Goal: Task Accomplishment & Management: Use online tool/utility

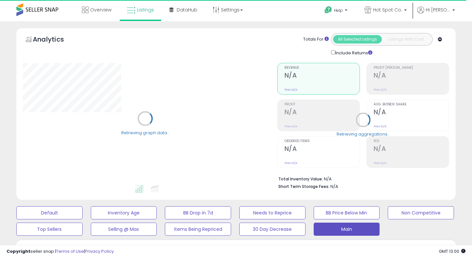
select select "**"
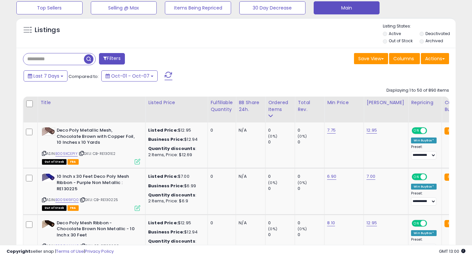
scroll to position [222, 0]
click at [61, 76] on button "Last 7 Days" at bounding box center [46, 75] width 44 height 11
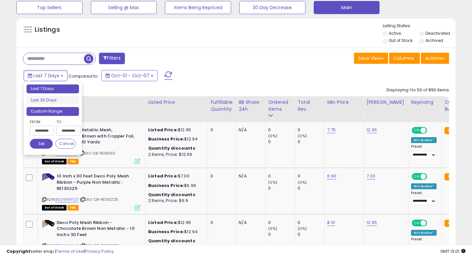
click at [51, 111] on li "Custom Range" at bounding box center [53, 111] width 52 height 9
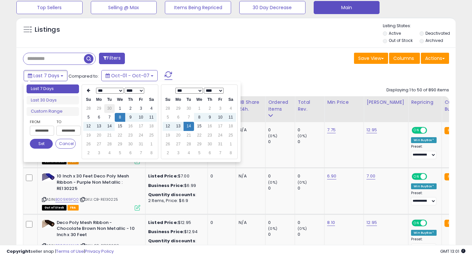
click at [108, 110] on td "30" at bounding box center [109, 108] width 10 height 9
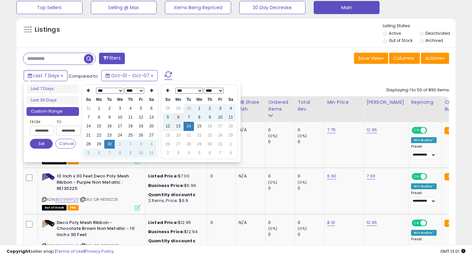
type input "**********"
click at [190, 125] on td "14" at bounding box center [189, 126] width 10 height 9
type input "**********"
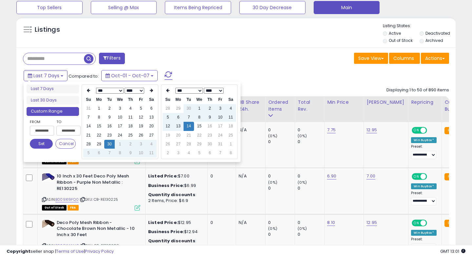
type input "**********"
click at [44, 143] on button "Set" at bounding box center [41, 144] width 23 height 10
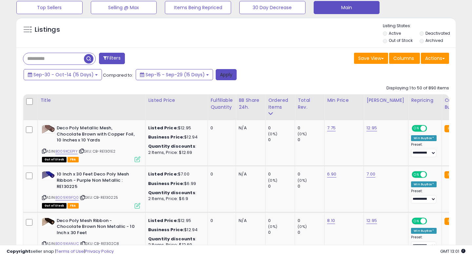
click at [225, 73] on button "Apply" at bounding box center [226, 74] width 21 height 11
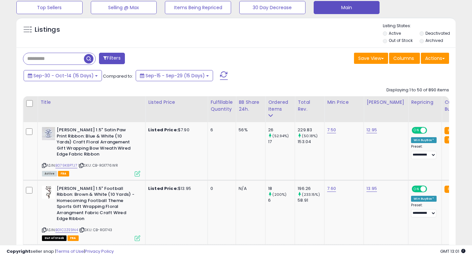
scroll to position [134, 254]
click at [43, 164] on icon at bounding box center [44, 166] width 4 height 4
click at [70, 165] on link "B079K8P7J7" at bounding box center [66, 166] width 22 height 6
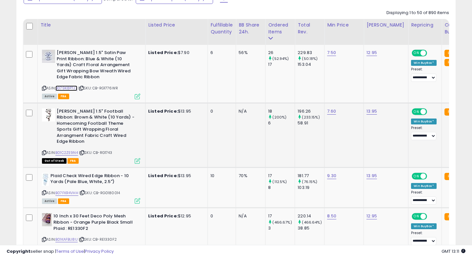
scroll to position [329, 0]
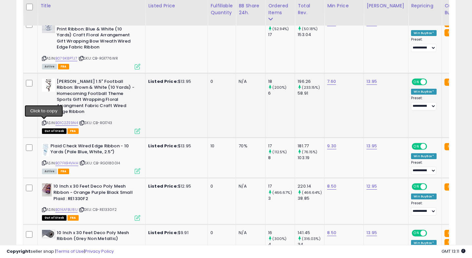
click at [43, 122] on icon at bounding box center [44, 123] width 4 height 4
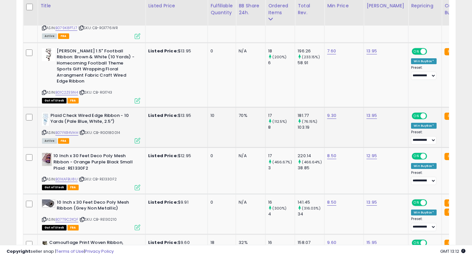
scroll to position [371, 0]
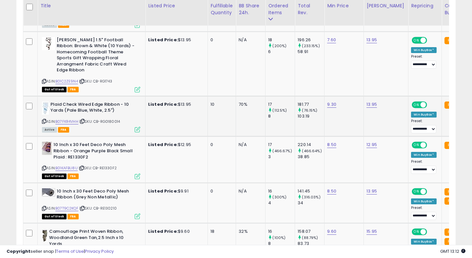
click at [44, 121] on icon at bounding box center [44, 122] width 4 height 4
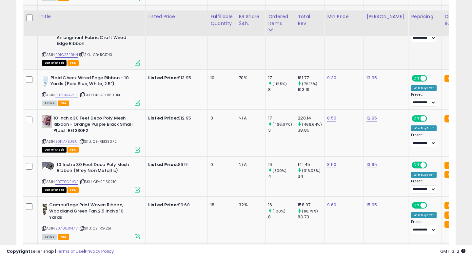
scroll to position [410, 0]
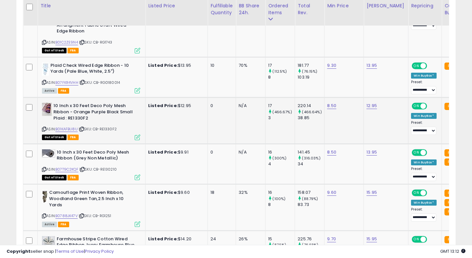
click at [45, 128] on icon at bounding box center [44, 129] width 4 height 4
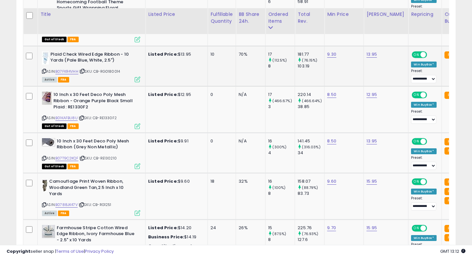
scroll to position [443, 0]
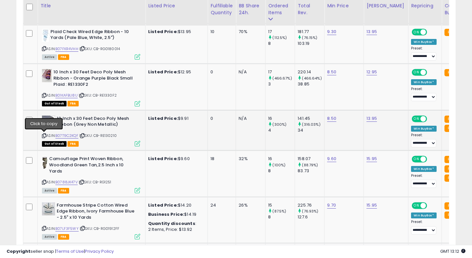
click at [44, 135] on icon at bounding box center [44, 136] width 4 height 4
click at [77, 135] on link "B07T9C2KQF" at bounding box center [66, 136] width 23 height 6
click at [71, 136] on link "B07T9C2KQF" at bounding box center [66, 136] width 23 height 6
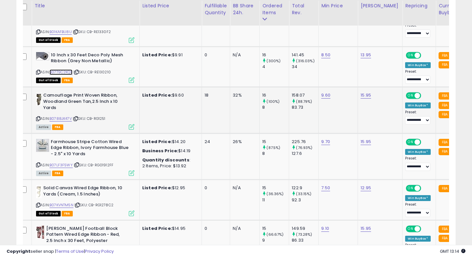
scroll to position [0, 0]
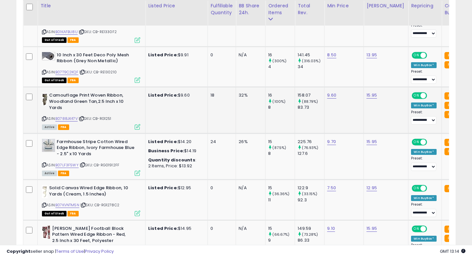
click at [44, 118] on icon at bounding box center [44, 119] width 4 height 4
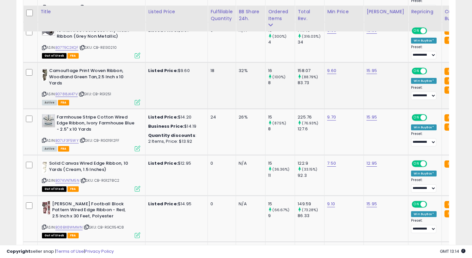
scroll to position [542, 0]
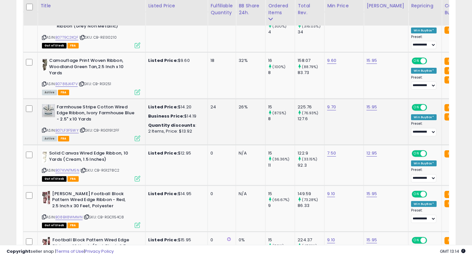
click at [45, 129] on icon at bounding box center [44, 130] width 4 height 4
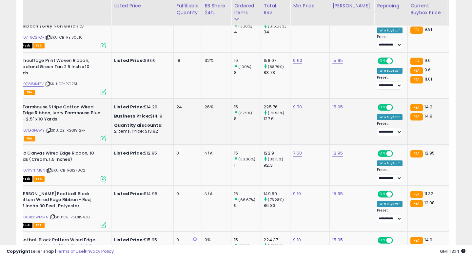
scroll to position [0, 0]
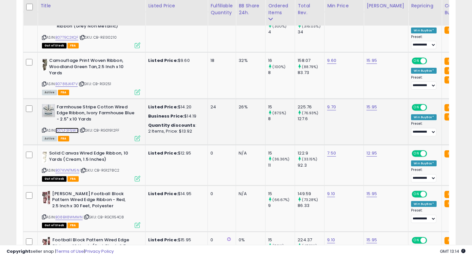
click at [64, 128] on link "B07LF3F5WY" at bounding box center [66, 131] width 23 height 6
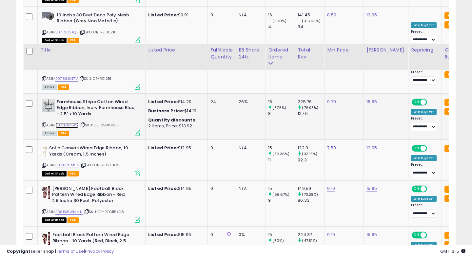
scroll to position [592, 0]
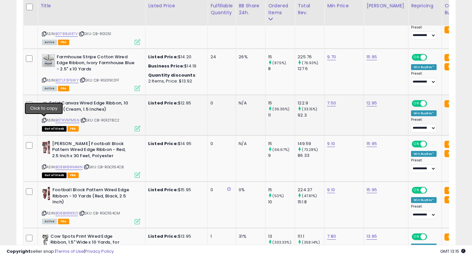
click at [45, 120] on icon at bounding box center [44, 121] width 4 height 4
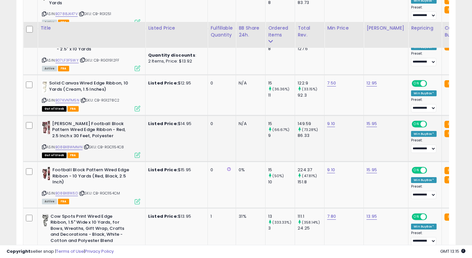
scroll to position [636, 0]
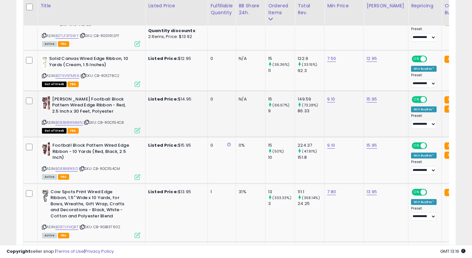
click at [44, 121] on icon at bounding box center [44, 123] width 4 height 4
click at [76, 122] on link "B08BX8WMMN" at bounding box center [68, 123] width 27 height 6
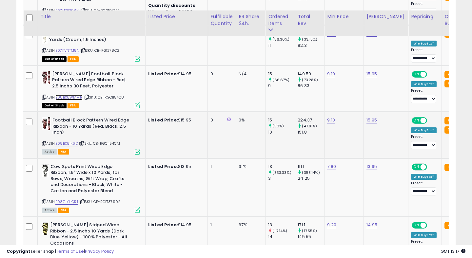
scroll to position [681, 0]
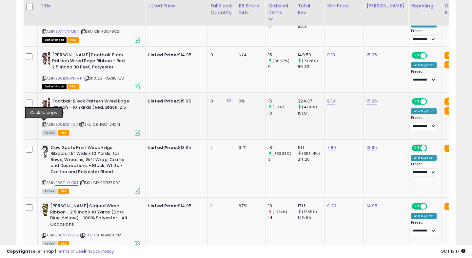
click at [43, 124] on icon at bounding box center [44, 125] width 4 height 4
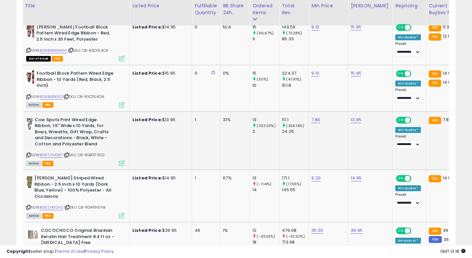
scroll to position [0, 0]
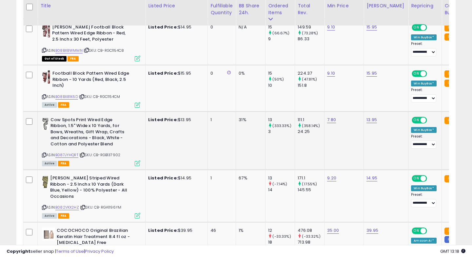
click at [44, 155] on icon at bounding box center [44, 155] width 4 height 4
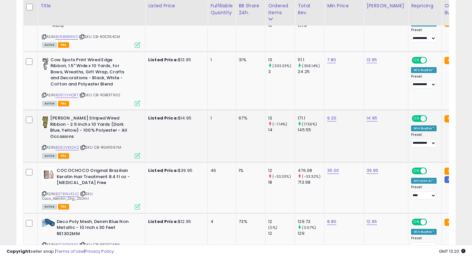
click at [43, 147] on icon at bounding box center [44, 148] width 4 height 4
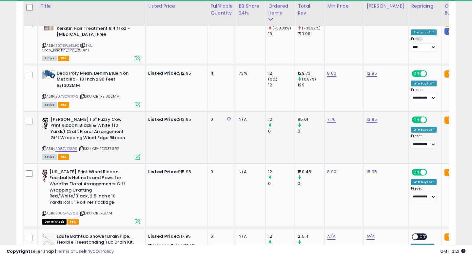
scroll to position [917, 0]
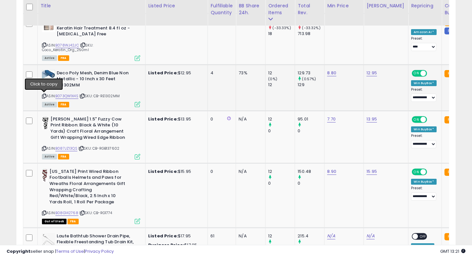
click at [44, 94] on icon at bounding box center [44, 96] width 4 height 4
click at [45, 94] on icon at bounding box center [44, 96] width 4 height 4
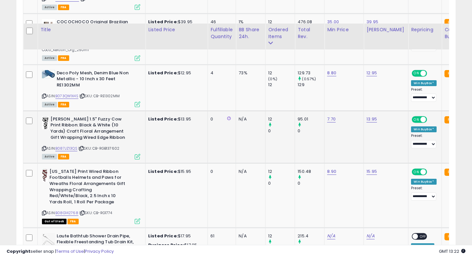
scroll to position [944, 0]
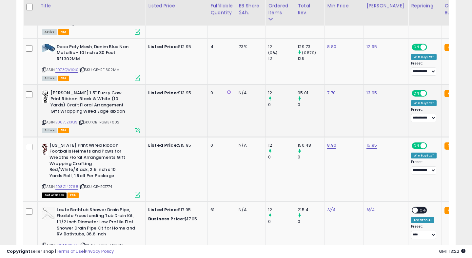
click at [43, 121] on icon at bounding box center [44, 123] width 4 height 4
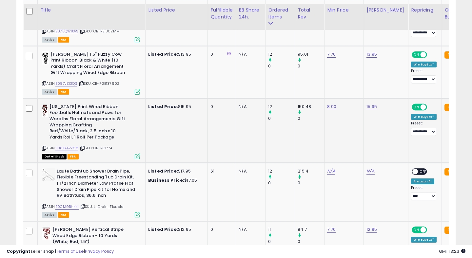
scroll to position [993, 0]
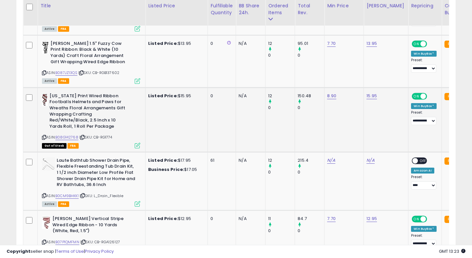
click at [44, 136] on icon at bounding box center [44, 138] width 4 height 4
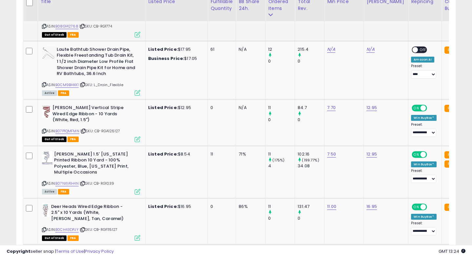
scroll to position [1108, 0]
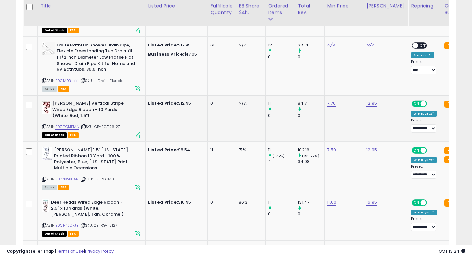
click at [44, 126] on icon at bounding box center [44, 127] width 4 height 4
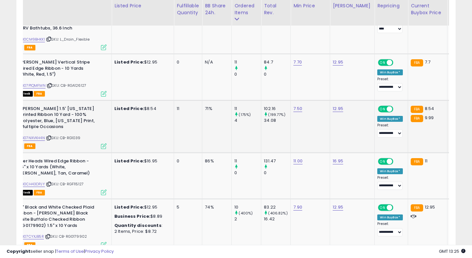
scroll to position [0, 0]
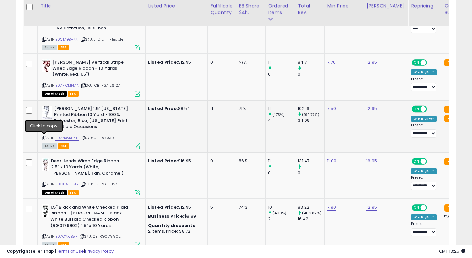
click at [43, 137] on icon at bounding box center [44, 138] width 4 height 4
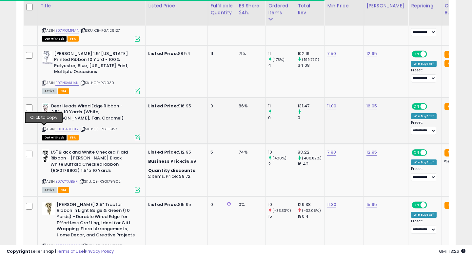
click at [44, 128] on icon at bounding box center [44, 129] width 4 height 4
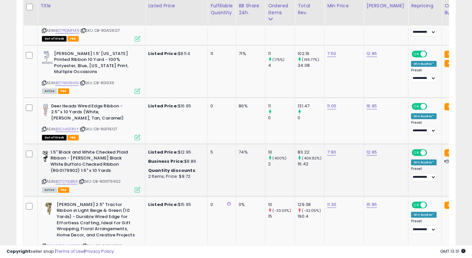
click at [202, 180] on td "Listed Price: $12.95 Business Price: $8.89 Quantity discounts : 2 Items, Price:…" at bounding box center [177, 170] width 62 height 52
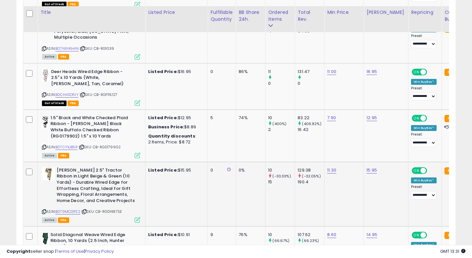
scroll to position [1261, 0]
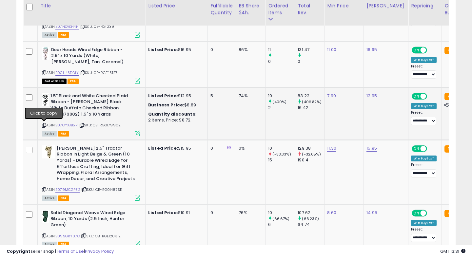
click at [43, 125] on icon at bounding box center [44, 126] width 4 height 4
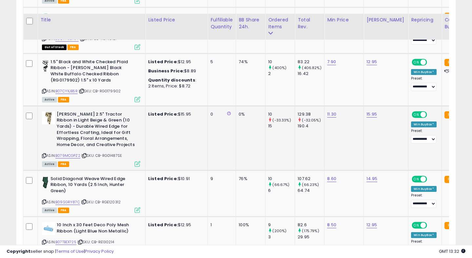
scroll to position [1309, 0]
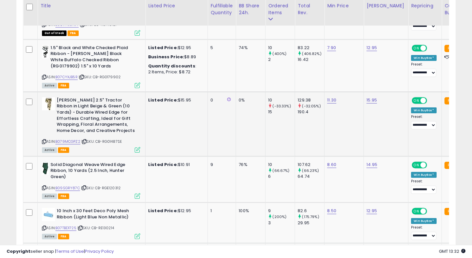
click at [43, 141] on icon at bounding box center [44, 142] width 4 height 4
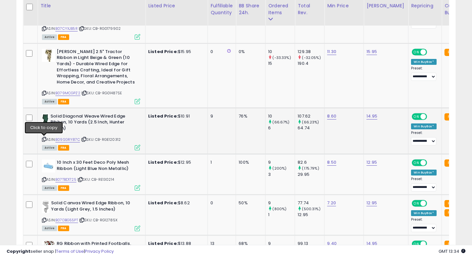
click at [44, 139] on icon at bounding box center [44, 140] width 4 height 4
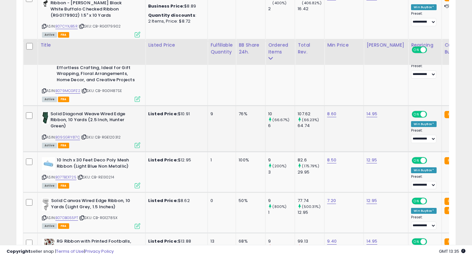
scroll to position [1399, 0]
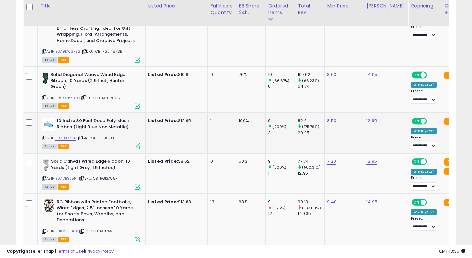
click at [44, 137] on icon at bounding box center [44, 138] width 4 height 4
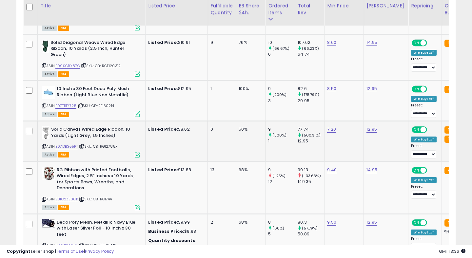
scroll to position [1446, 0]
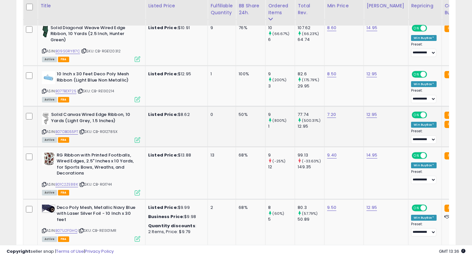
click at [43, 131] on icon at bounding box center [44, 132] width 4 height 4
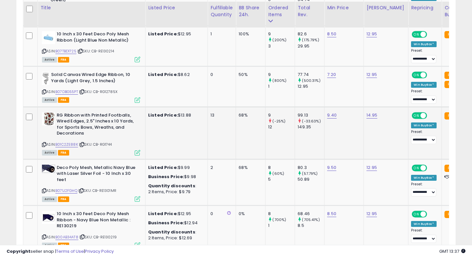
scroll to position [1491, 0]
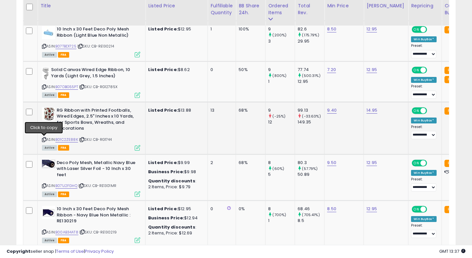
click at [43, 140] on icon at bounding box center [44, 140] width 4 height 4
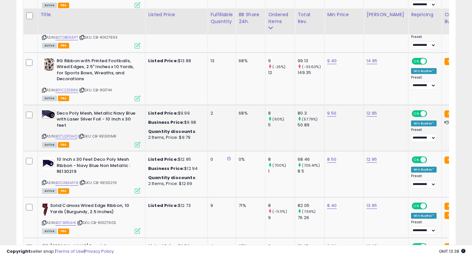
scroll to position [1567, 0]
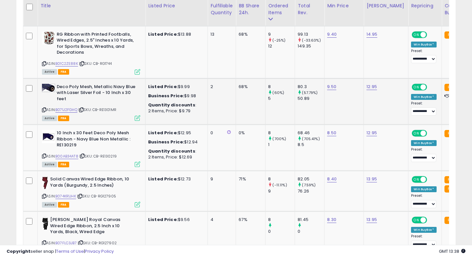
click at [43, 108] on icon at bounding box center [44, 110] width 4 height 4
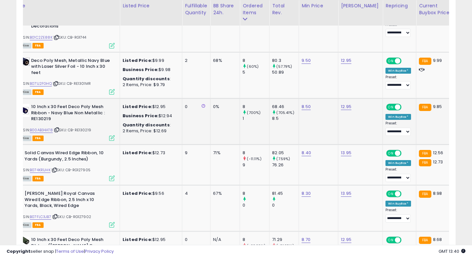
scroll to position [0, 0]
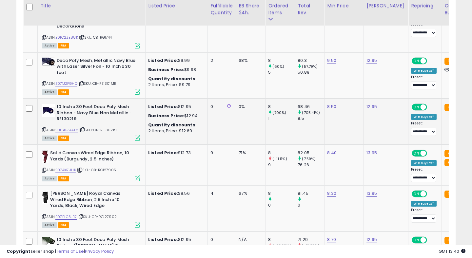
click at [44, 129] on icon at bounding box center [44, 130] width 4 height 4
click at [68, 131] on link "B00AB34AT8" at bounding box center [66, 130] width 23 height 6
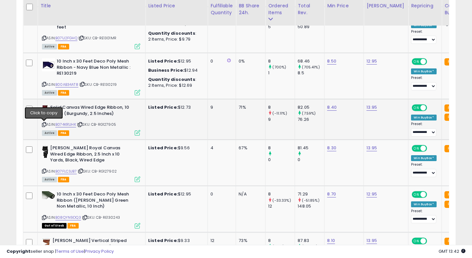
click at [44, 123] on icon at bounding box center [44, 125] width 4 height 4
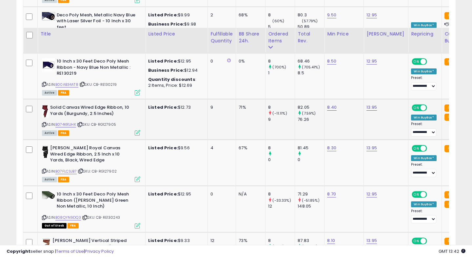
scroll to position [1667, 0]
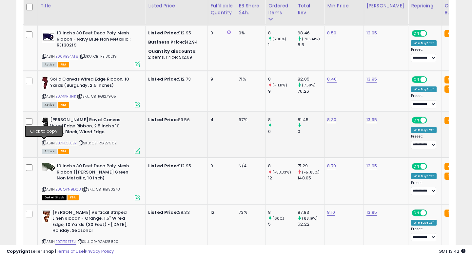
click at [44, 143] on icon at bounding box center [44, 143] width 4 height 4
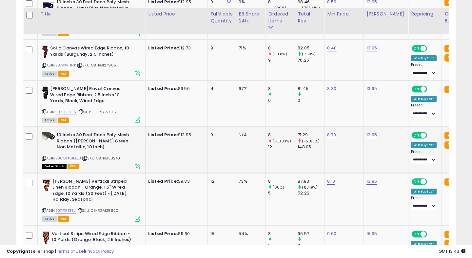
scroll to position [1730, 0]
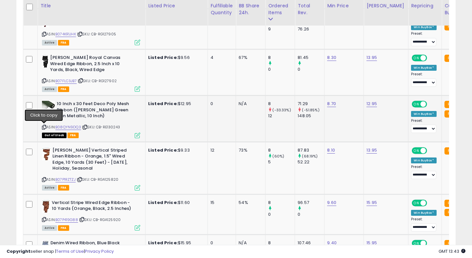
click at [45, 127] on icon at bounding box center [44, 128] width 4 height 4
click at [71, 128] on link "B08QYN9DQ3" at bounding box center [68, 128] width 26 height 6
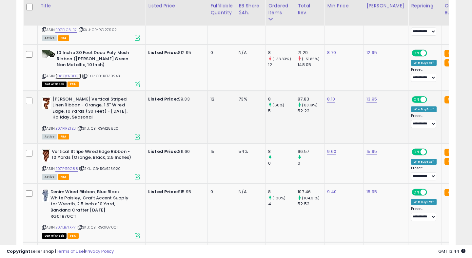
scroll to position [1790, 0]
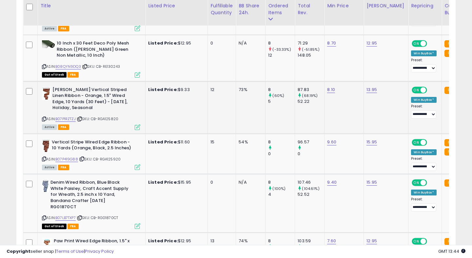
click at [44, 118] on icon at bounding box center [44, 119] width 4 height 4
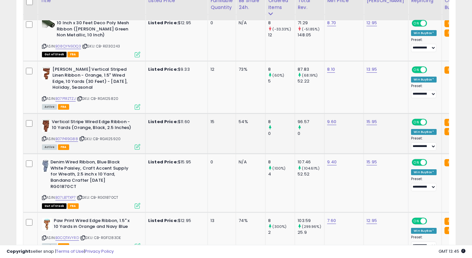
scroll to position [1812, 0]
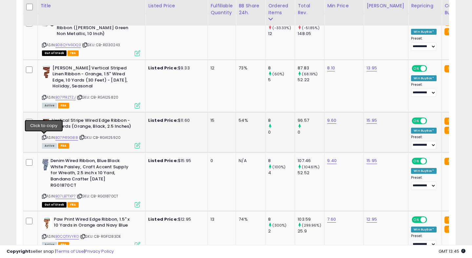
click at [44, 138] on icon at bounding box center [44, 138] width 4 height 4
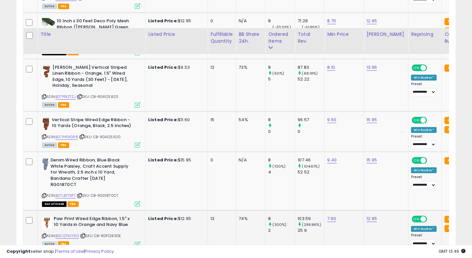
scroll to position [1889, 0]
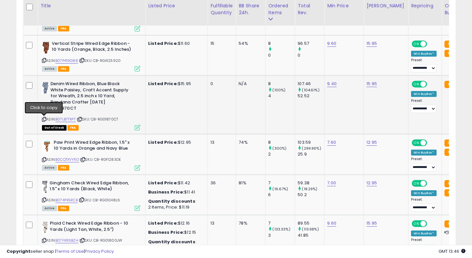
click at [44, 119] on icon at bounding box center [44, 120] width 4 height 4
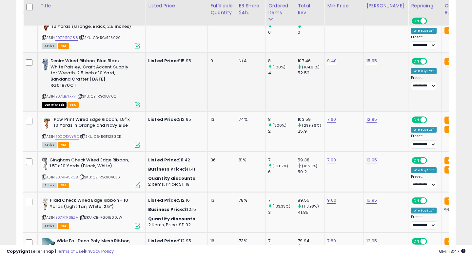
scroll to position [1923, 0]
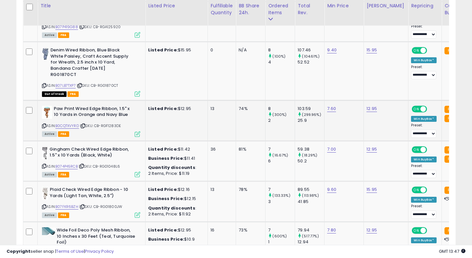
click at [45, 126] on icon at bounding box center [44, 126] width 4 height 4
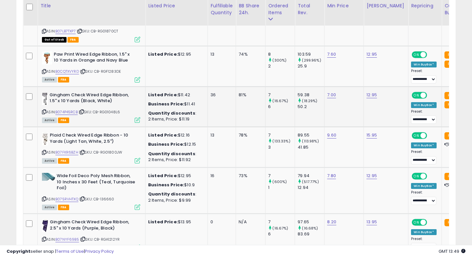
scroll to position [0, 0]
click at [44, 114] on icon at bounding box center [44, 112] width 4 height 4
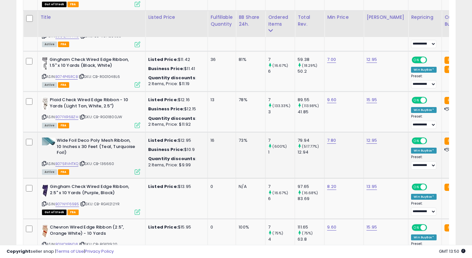
scroll to position [2026, 0]
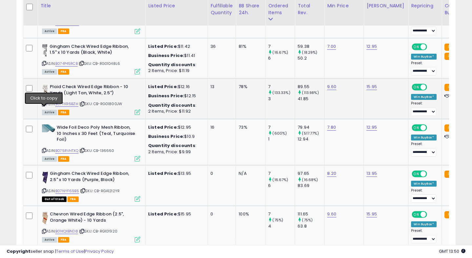
click at [43, 106] on icon at bounding box center [44, 104] width 4 height 4
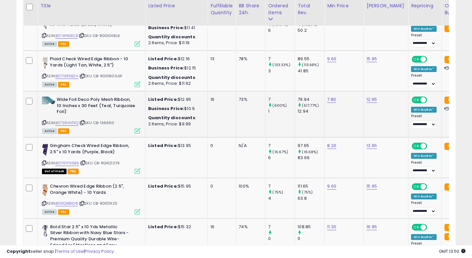
scroll to position [0, 0]
click at [44, 125] on icon at bounding box center [44, 123] width 4 height 4
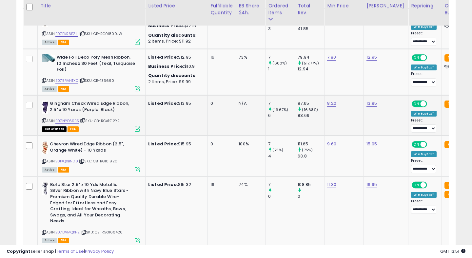
click at [44, 123] on icon at bounding box center [44, 121] width 4 height 4
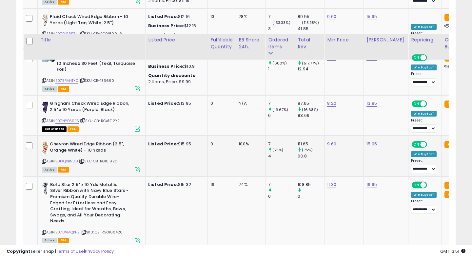
scroll to position [2149, 0]
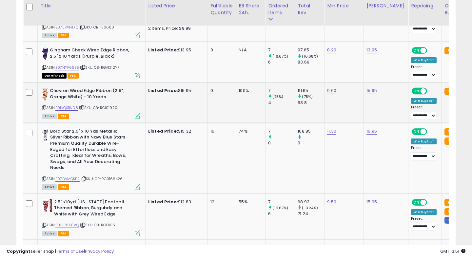
click at [44, 110] on icon at bounding box center [44, 108] width 4 height 4
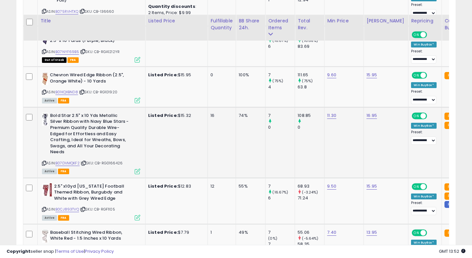
scroll to position [2186, 0]
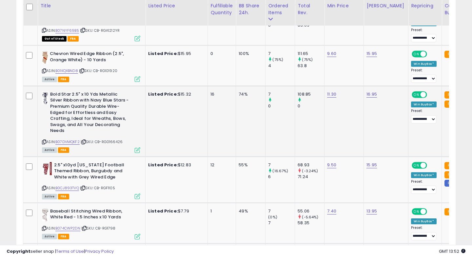
click at [43, 144] on icon at bounding box center [44, 142] width 4 height 4
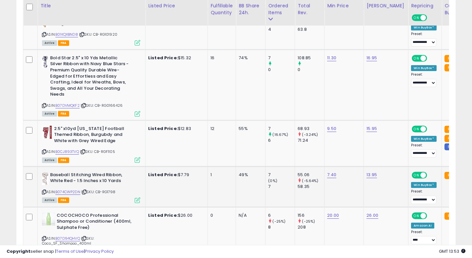
scroll to position [2260, 0]
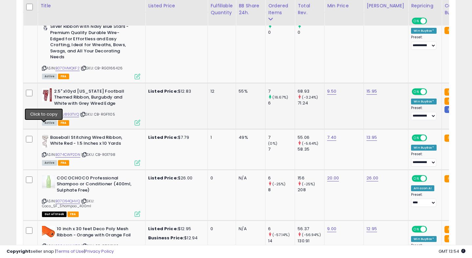
click at [44, 116] on icon at bounding box center [44, 115] width 4 height 4
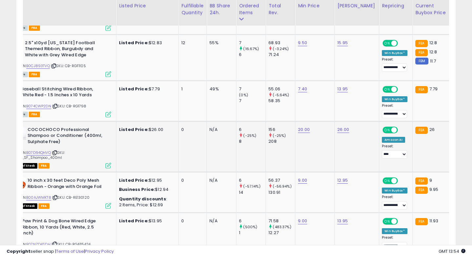
scroll to position [0, 0]
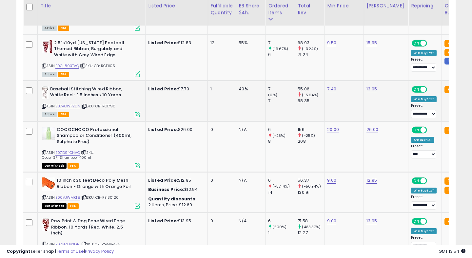
click at [44, 108] on icon at bounding box center [44, 107] width 4 height 4
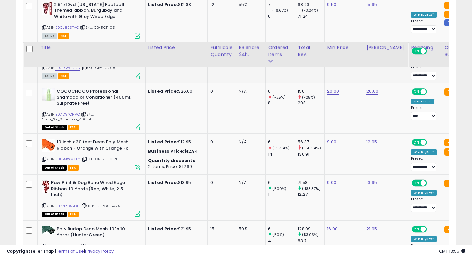
scroll to position [2399, 0]
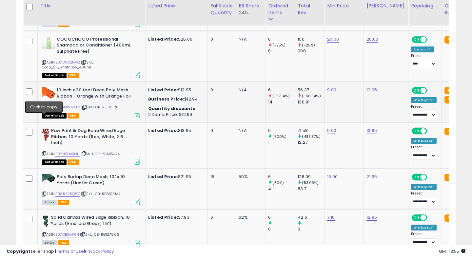
click at [44, 109] on icon at bounding box center [44, 108] width 4 height 4
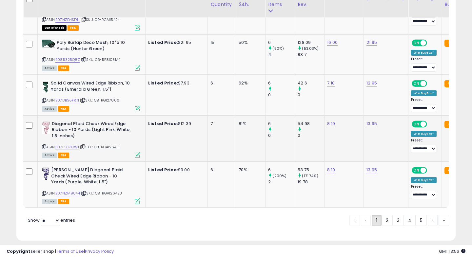
scroll to position [2523, 0]
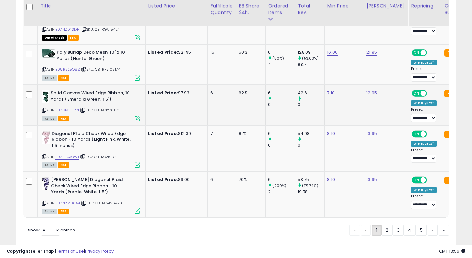
click at [44, 112] on icon at bounding box center [44, 110] width 4 height 4
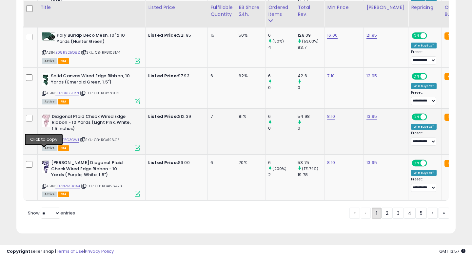
click at [43, 142] on icon at bounding box center [44, 140] width 4 height 4
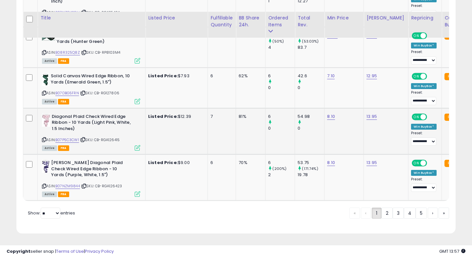
scroll to position [2553, 0]
click at [44, 186] on icon at bounding box center [44, 187] width 4 height 4
click at [386, 212] on link "2" at bounding box center [387, 213] width 11 height 11
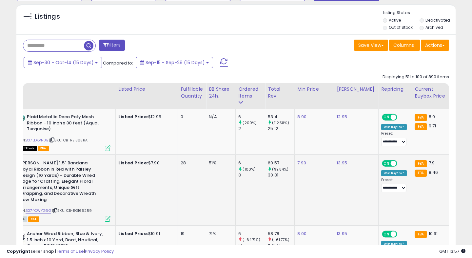
scroll to position [0, 0]
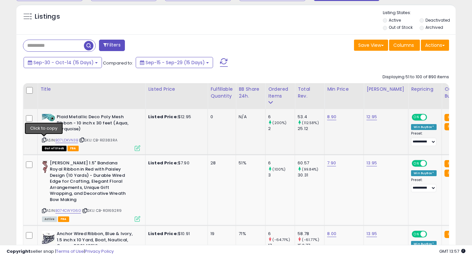
click at [44, 138] on icon at bounding box center [44, 140] width 4 height 4
click at [69, 139] on link "B07LDKVN3B" at bounding box center [66, 141] width 23 height 6
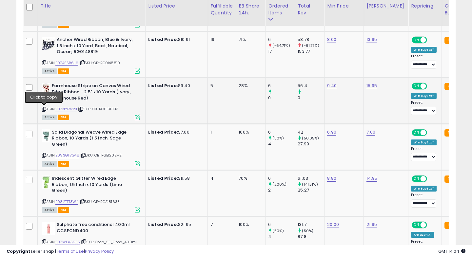
click at [43, 109] on icon at bounding box center [44, 110] width 4 height 4
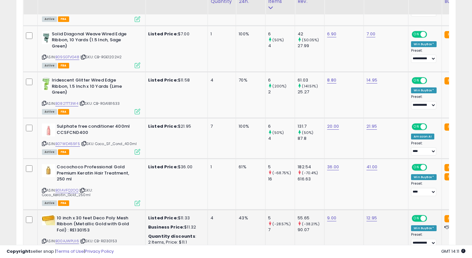
scroll to position [497, 0]
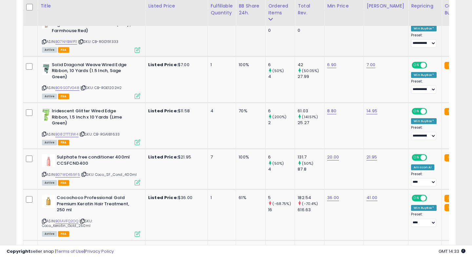
click at [251, 48] on td "28%" at bounding box center [250, 33] width 29 height 46
drag, startPoint x: 218, startPoint y: 84, endPoint x: 90, endPoint y: 140, distance: 139.9
click at [218, 84] on td "1" at bounding box center [222, 79] width 28 height 46
click at [43, 133] on icon at bounding box center [44, 134] width 4 height 4
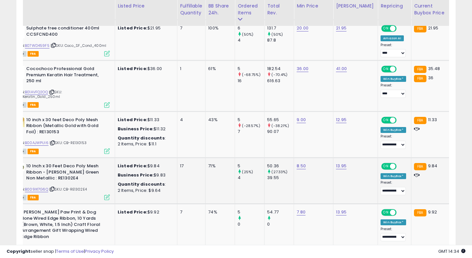
scroll to position [0, 0]
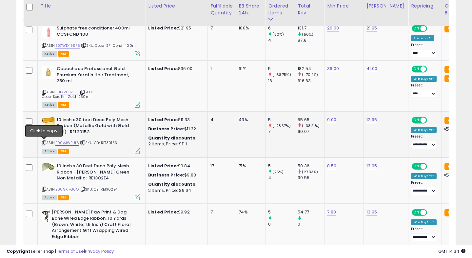
click at [43, 142] on icon at bounding box center [44, 143] width 4 height 4
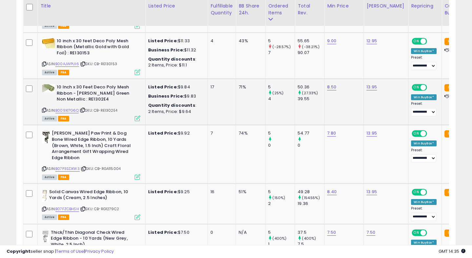
scroll to position [706, 0]
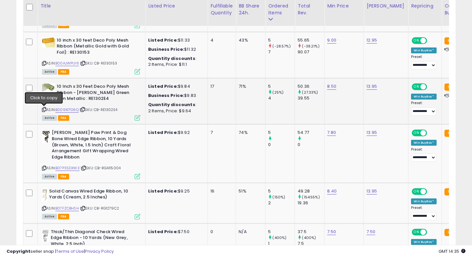
click at [44, 108] on icon at bounding box center [44, 110] width 4 height 4
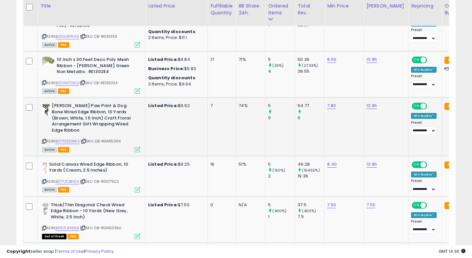
click at [44, 140] on icon at bounding box center [44, 142] width 4 height 4
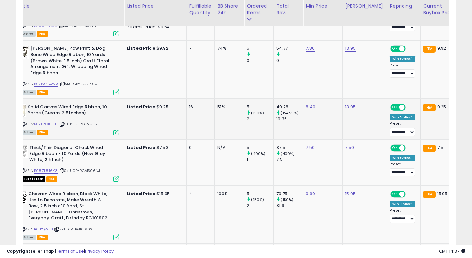
scroll to position [0, 0]
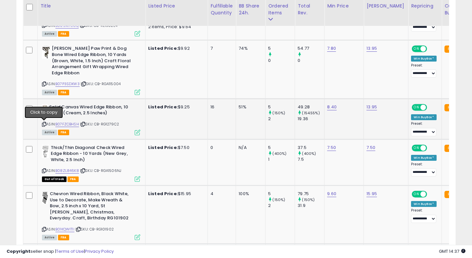
click at [44, 125] on icon at bounding box center [44, 125] width 4 height 4
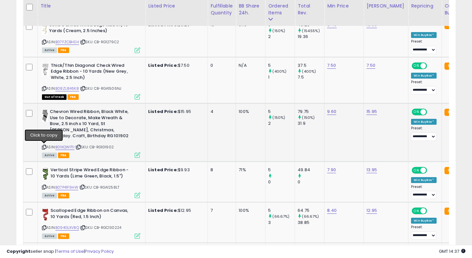
click at [44, 147] on icon at bounding box center [44, 148] width 4 height 4
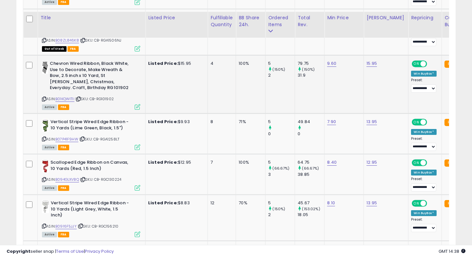
scroll to position [940, 0]
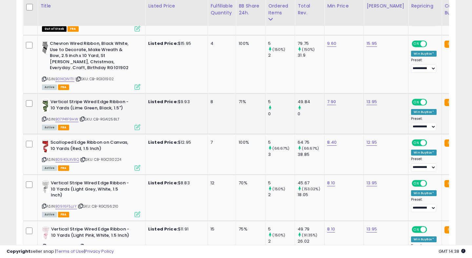
click at [44, 119] on icon at bounding box center [44, 119] width 4 height 4
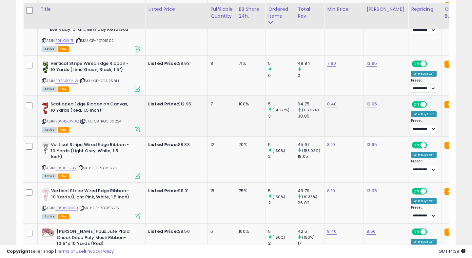
scroll to position [982, 0]
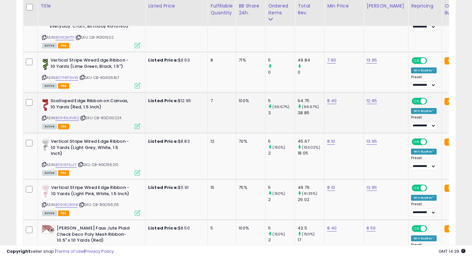
click at [44, 117] on icon at bounding box center [44, 118] width 4 height 4
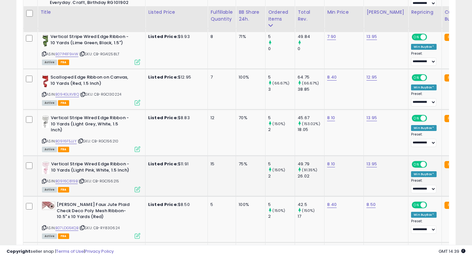
scroll to position [1030, 0]
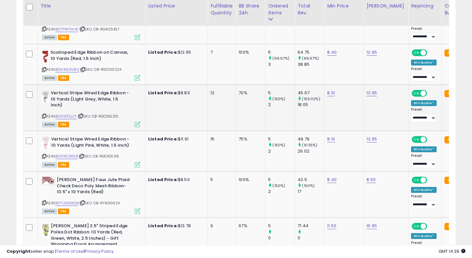
click at [44, 114] on icon at bounding box center [44, 116] width 4 height 4
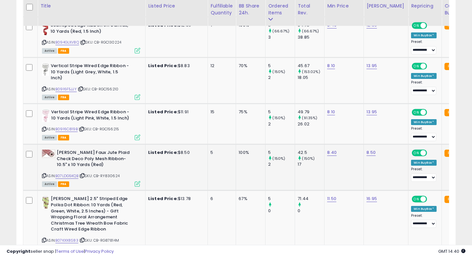
scroll to position [1071, 0]
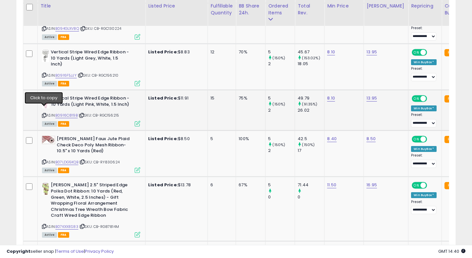
click at [44, 114] on icon at bounding box center [44, 116] width 4 height 4
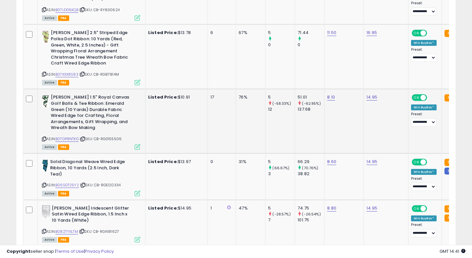
scroll to position [1188, 0]
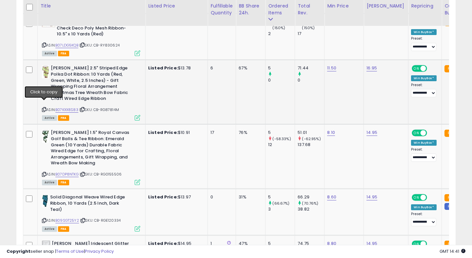
click at [43, 108] on icon at bounding box center [44, 110] width 4 height 4
click at [74, 107] on link "B07KXX8S83" at bounding box center [66, 110] width 23 height 6
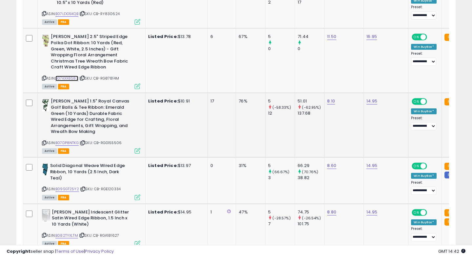
scroll to position [1223, 0]
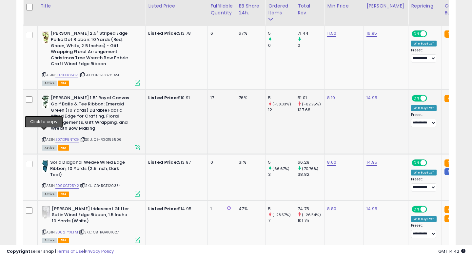
click at [43, 138] on icon at bounding box center [44, 140] width 4 height 4
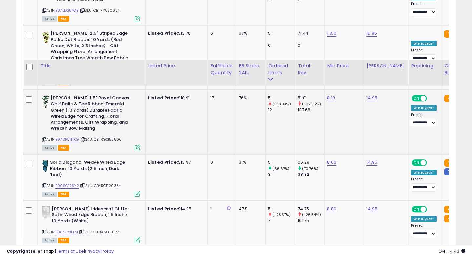
scroll to position [1290, 0]
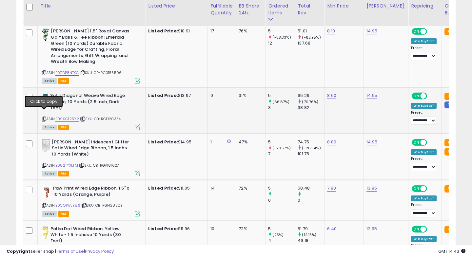
click at [44, 117] on icon at bounding box center [44, 119] width 4 height 4
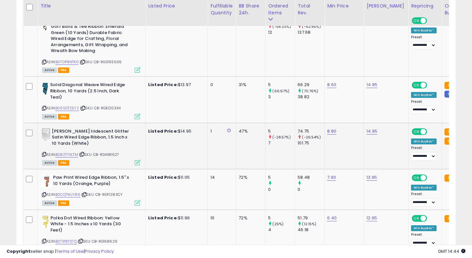
scroll to position [1332, 0]
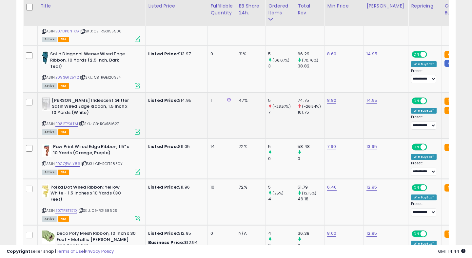
click at [43, 122] on icon at bounding box center [44, 124] width 4 height 4
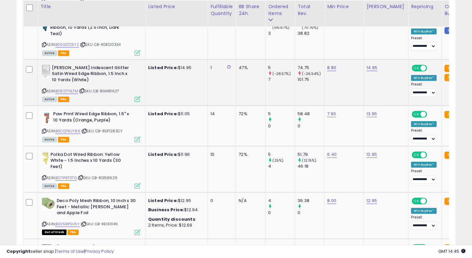
scroll to position [1365, 0]
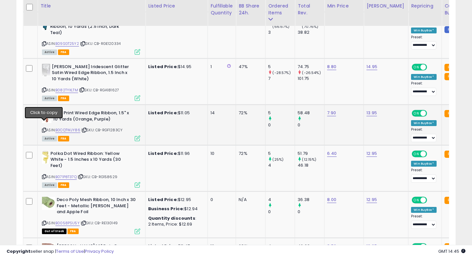
click at [44, 128] on icon at bounding box center [44, 130] width 4 height 4
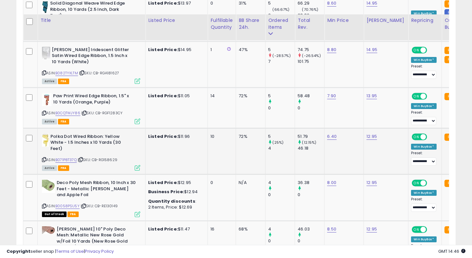
scroll to position [1400, 0]
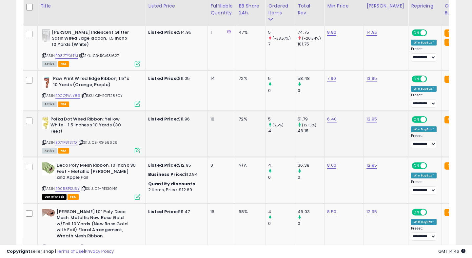
click at [44, 141] on icon at bounding box center [44, 143] width 4 height 4
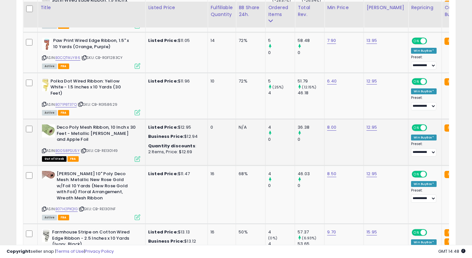
scroll to position [1441, 0]
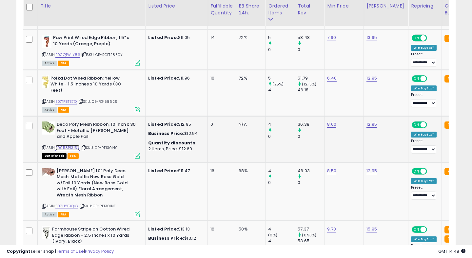
click at [68, 145] on link "B0058PSU5Y" at bounding box center [67, 148] width 24 height 6
click at [43, 146] on icon at bounding box center [44, 148] width 4 height 4
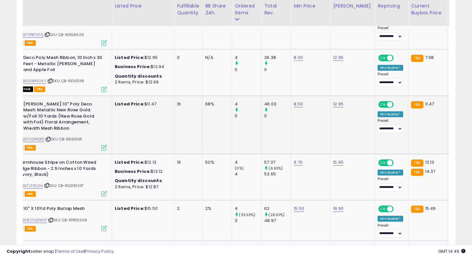
scroll to position [0, 0]
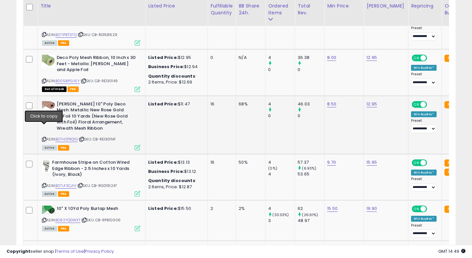
click at [44, 138] on icon at bounding box center [44, 140] width 4 height 4
click at [69, 137] on link "B07H2PXQ1G" at bounding box center [66, 140] width 22 height 6
click at [43, 138] on icon at bounding box center [44, 140] width 4 height 4
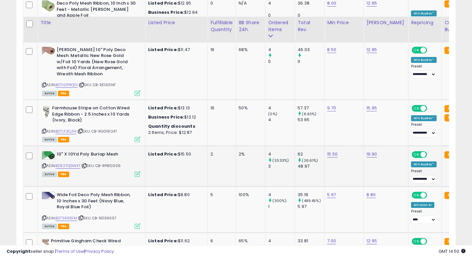
scroll to position [1580, 0]
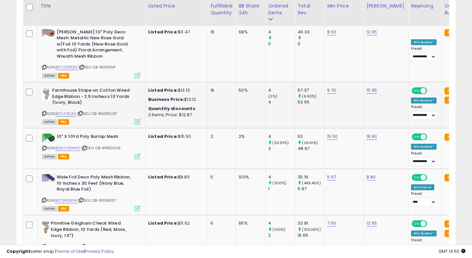
click at [44, 112] on icon at bounding box center [44, 114] width 4 height 4
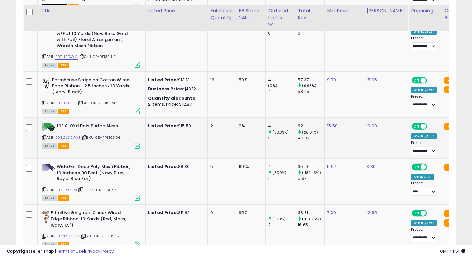
scroll to position [1597, 0]
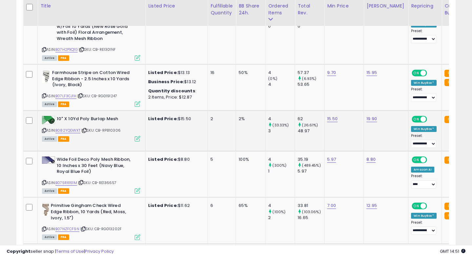
click at [43, 129] on icon at bounding box center [44, 131] width 4 height 4
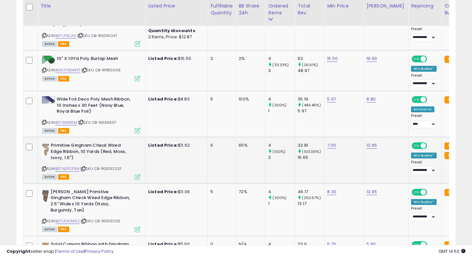
scroll to position [0, 0]
click at [43, 167] on icon at bounding box center [44, 169] width 4 height 4
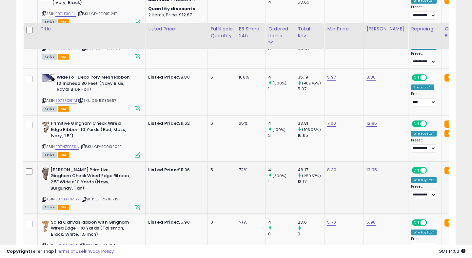
scroll to position [1712, 0]
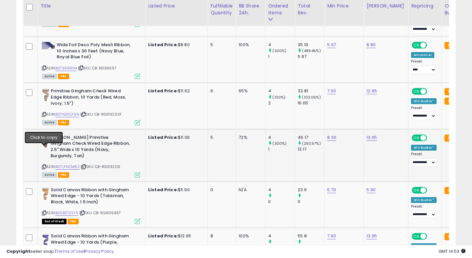
click at [45, 165] on icon at bounding box center [44, 167] width 4 height 4
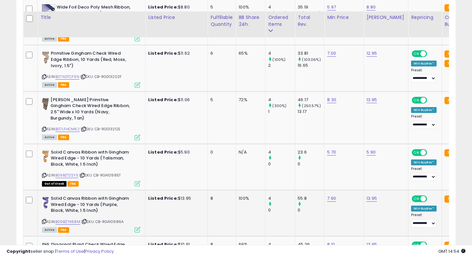
scroll to position [1800, 0]
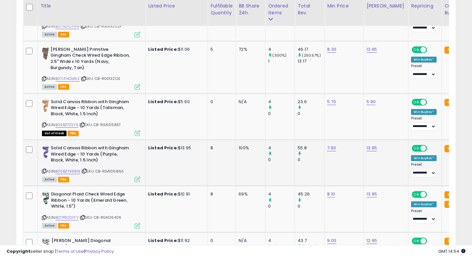
click at [44, 169] on icon at bounding box center [44, 171] width 4 height 4
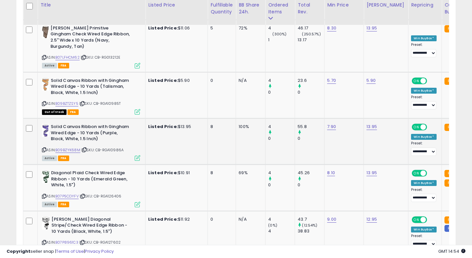
scroll to position [1824, 0]
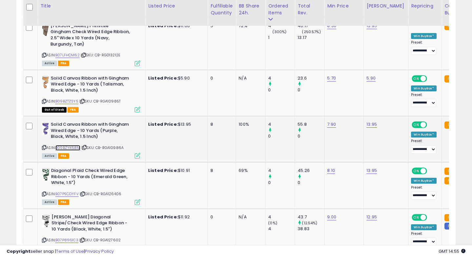
click at [66, 145] on link "B09BZYK68M" at bounding box center [67, 148] width 25 height 6
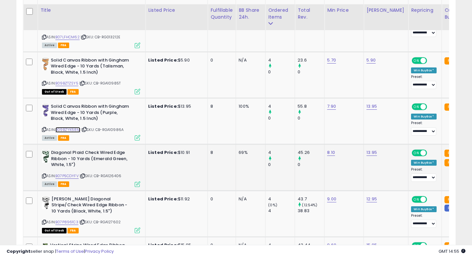
scroll to position [1852, 0]
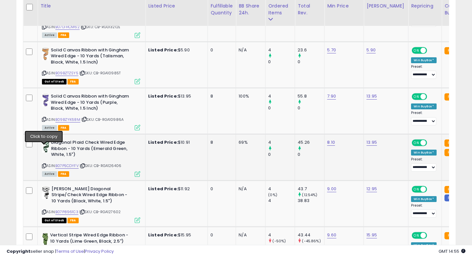
click at [44, 164] on icon at bounding box center [44, 166] width 4 height 4
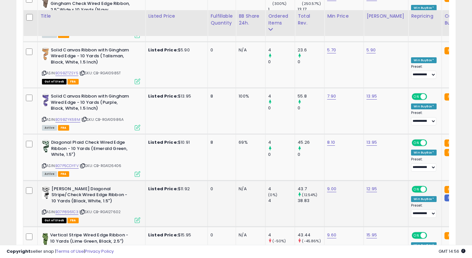
scroll to position [1901, 0]
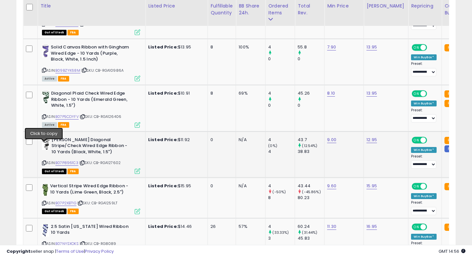
click at [44, 161] on icon at bounding box center [44, 163] width 4 height 4
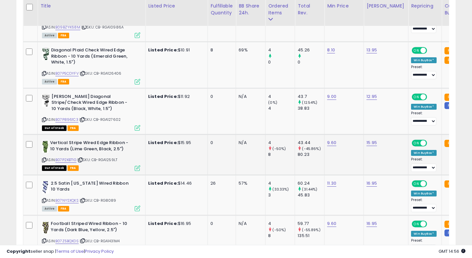
scroll to position [1954, 0]
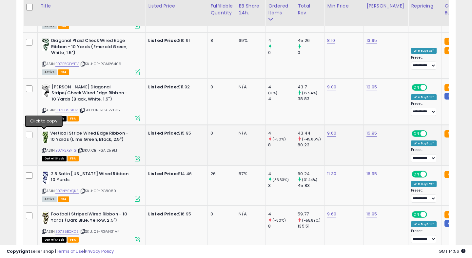
click at [44, 149] on icon at bounding box center [44, 151] width 4 height 4
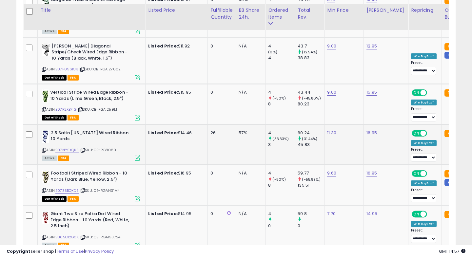
scroll to position [2000, 0]
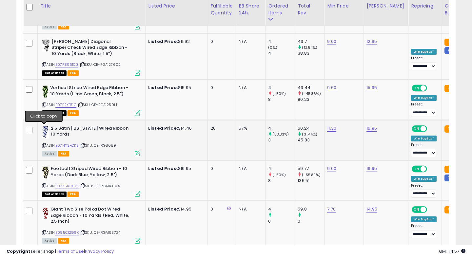
click at [44, 144] on icon at bounding box center [44, 146] width 4 height 4
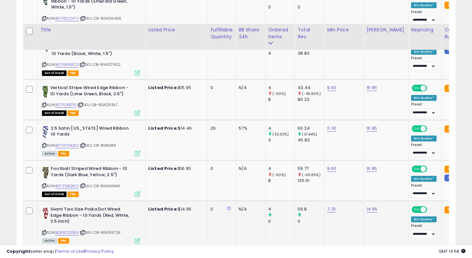
scroll to position [2045, 0]
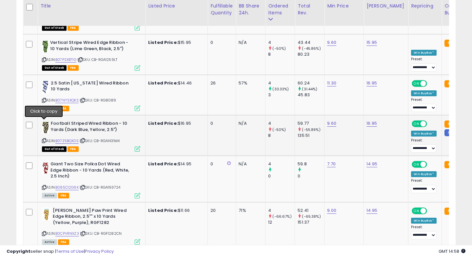
click at [44, 139] on icon at bounding box center [44, 141] width 4 height 4
click at [74, 138] on link "B07Z5BQXDS" at bounding box center [66, 141] width 23 height 6
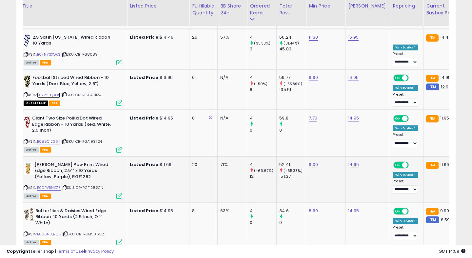
scroll to position [0, 0]
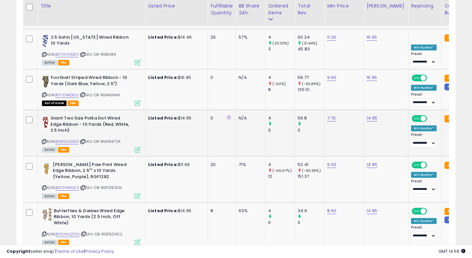
click at [44, 140] on icon at bounding box center [44, 142] width 4 height 4
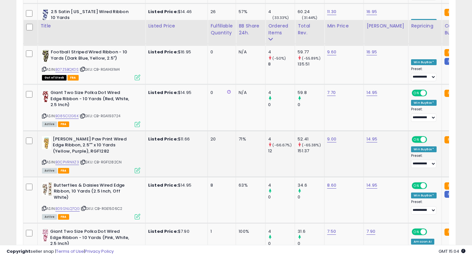
scroll to position [2138, 0]
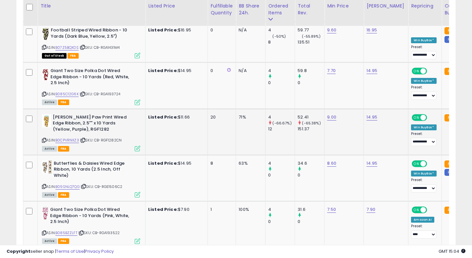
click at [44, 139] on icon at bounding box center [44, 141] width 4 height 4
click at [73, 138] on link "B0CPVRNXZ3" at bounding box center [67, 141] width 24 height 6
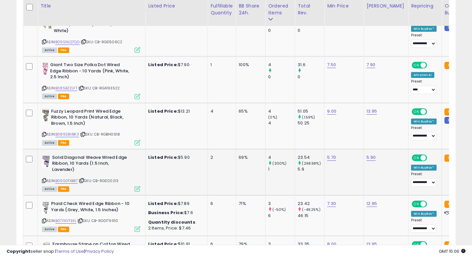
scroll to position [2299, 0]
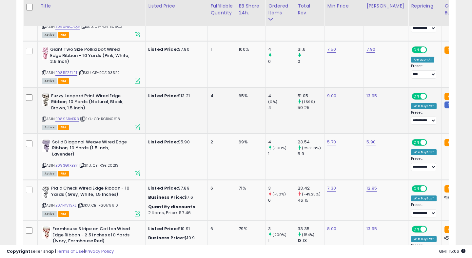
click at [43, 117] on icon at bounding box center [44, 119] width 4 height 4
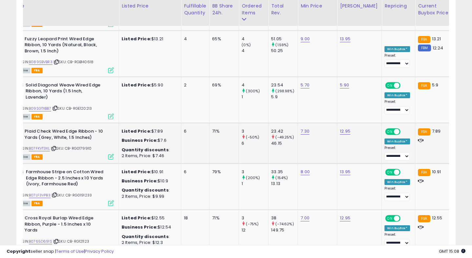
scroll to position [0, 0]
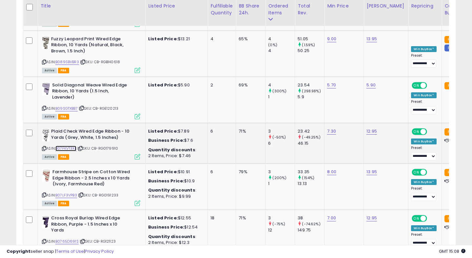
click at [70, 146] on link "B07FKVT3XL" at bounding box center [65, 149] width 21 height 6
click at [43, 147] on icon at bounding box center [44, 149] width 4 height 4
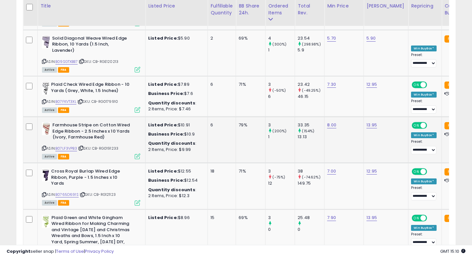
click at [44, 147] on icon at bounding box center [44, 149] width 4 height 4
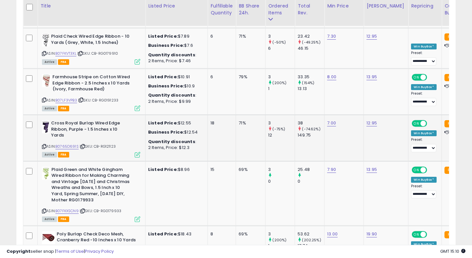
scroll to position [2483, 0]
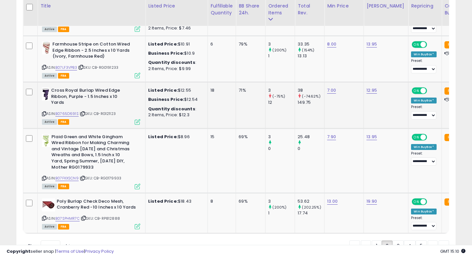
click at [44, 112] on icon at bounding box center [44, 114] width 4 height 4
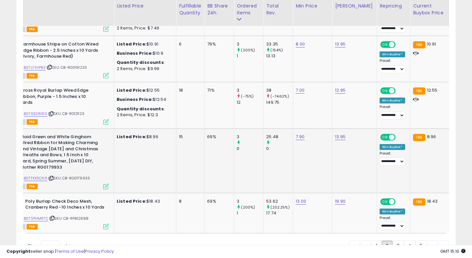
scroll to position [0, 0]
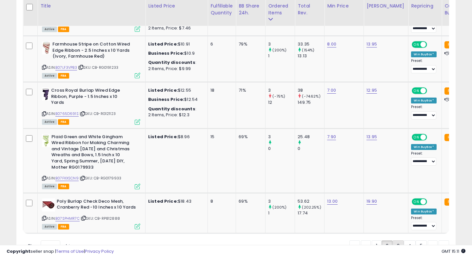
click at [395, 241] on link "3" at bounding box center [398, 246] width 11 height 11
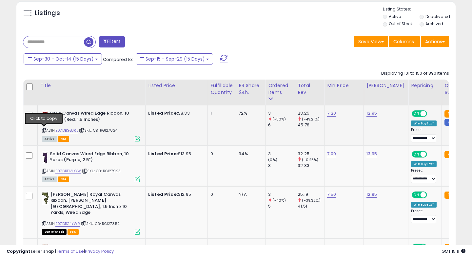
click at [44, 129] on icon at bounding box center [44, 131] width 4 height 4
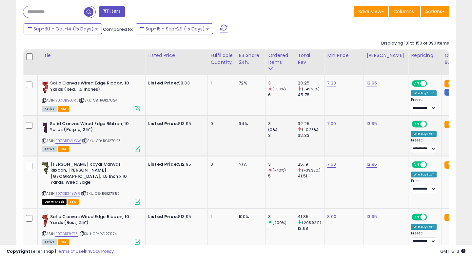
click at [45, 141] on icon at bounding box center [44, 141] width 4 height 4
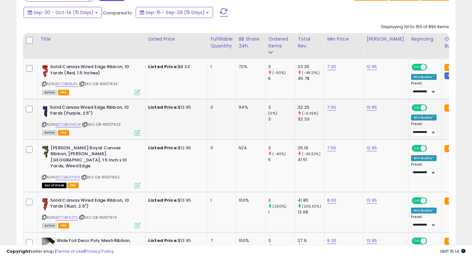
click at [45, 125] on icon at bounding box center [44, 125] width 4 height 4
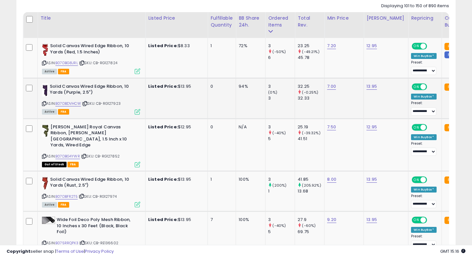
scroll to position [331, 0]
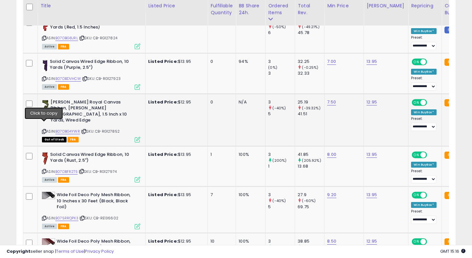
click at [44, 130] on icon at bounding box center [44, 132] width 4 height 4
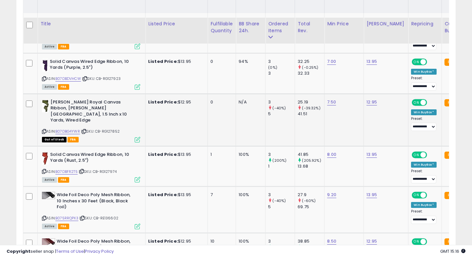
scroll to position [353, 0]
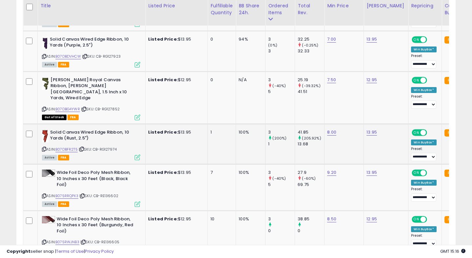
click at [44, 147] on icon at bounding box center [44, 149] width 4 height 4
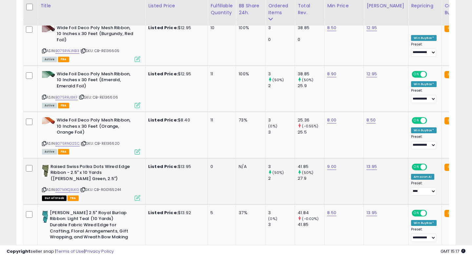
scroll to position [571, 0]
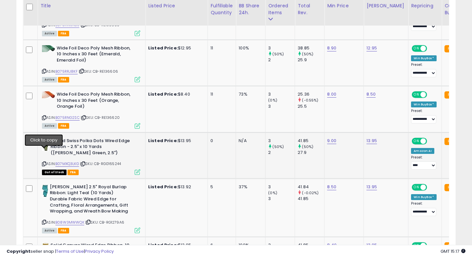
click at [45, 162] on icon at bounding box center [44, 164] width 4 height 4
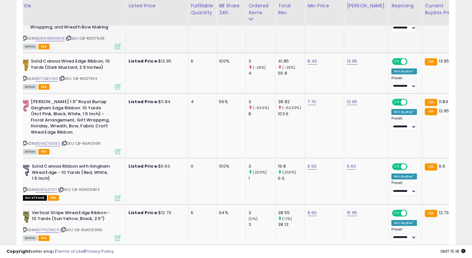
scroll to position [0, 0]
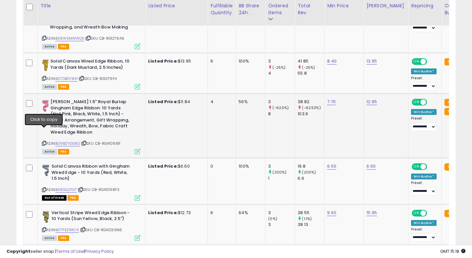
click at [43, 142] on icon at bounding box center [44, 144] width 4 height 4
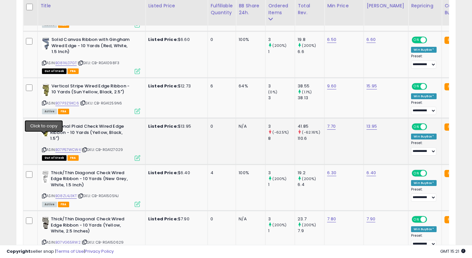
click at [43, 148] on icon at bounding box center [44, 150] width 4 height 4
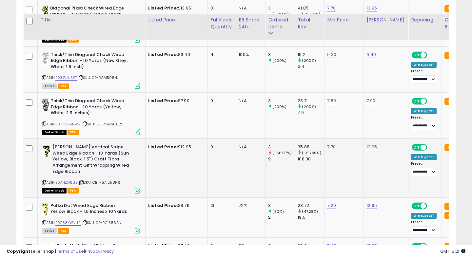
scroll to position [1018, 0]
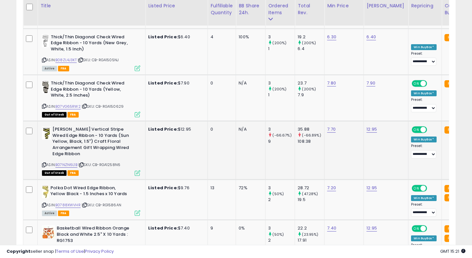
click at [45, 163] on icon at bounding box center [44, 165] width 4 height 4
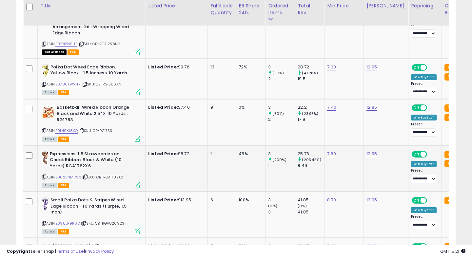
scroll to position [1147, 0]
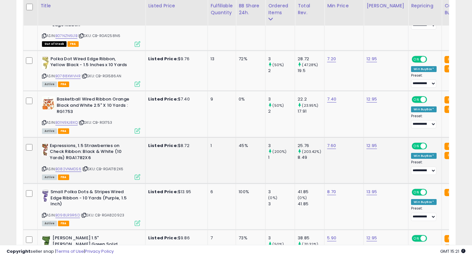
click at [42, 167] on icon at bounding box center [44, 169] width 4 height 4
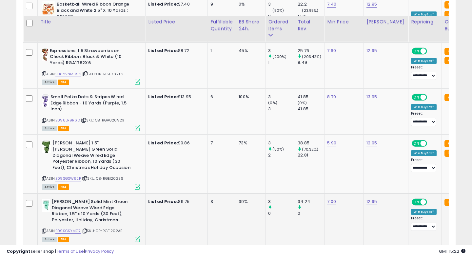
scroll to position [1285, 0]
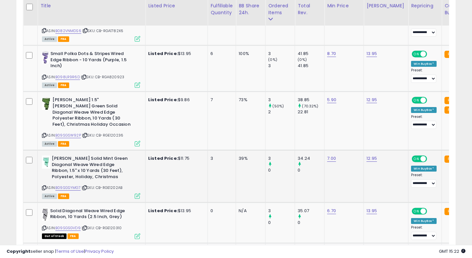
click at [44, 186] on icon at bounding box center [44, 188] width 4 height 4
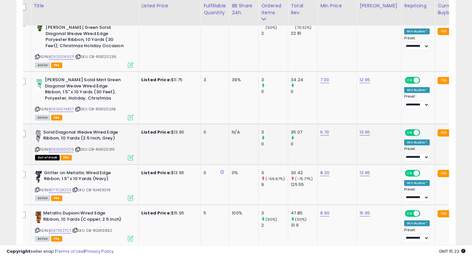
scroll to position [0, 0]
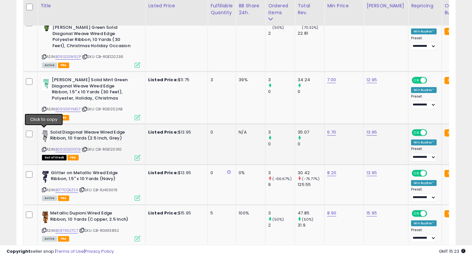
click at [44, 148] on icon at bounding box center [44, 150] width 4 height 4
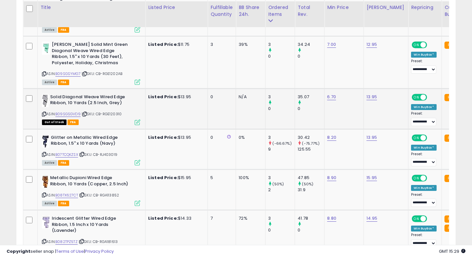
scroll to position [1402, 0]
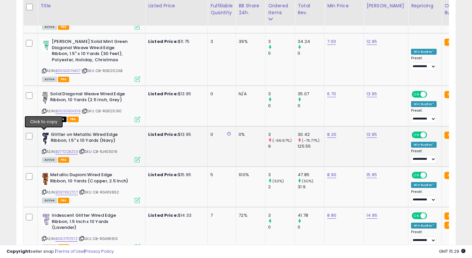
click at [44, 150] on icon at bounding box center [44, 152] width 4 height 4
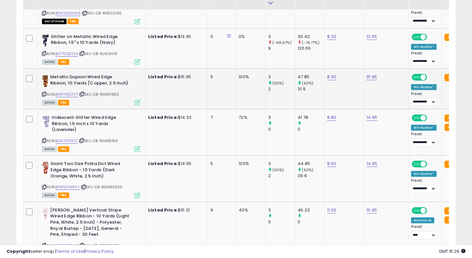
scroll to position [1479, 0]
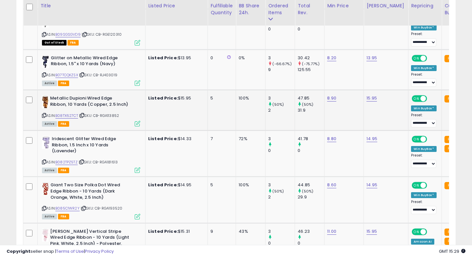
click at [44, 114] on icon at bounding box center [44, 116] width 4 height 4
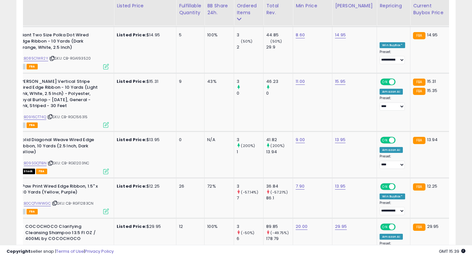
scroll to position [0, 0]
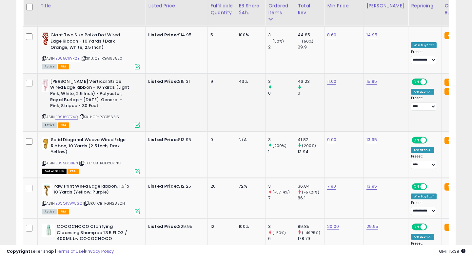
click at [43, 115] on icon at bounding box center [44, 117] width 4 height 4
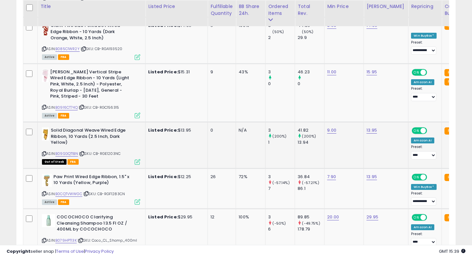
scroll to position [1639, 0]
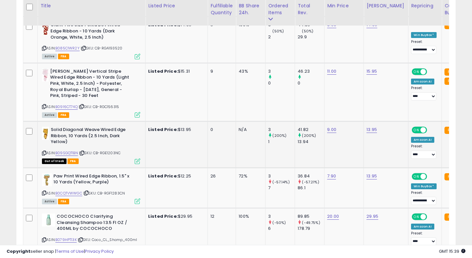
click at [44, 151] on icon at bounding box center [44, 153] width 4 height 4
click at [68, 150] on link "B09SGQT1BN" at bounding box center [66, 153] width 23 height 6
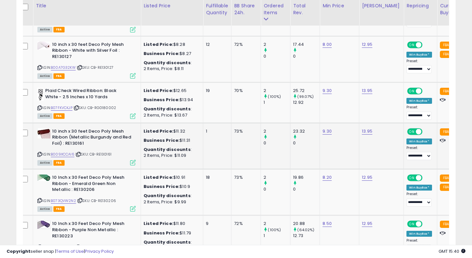
scroll to position [0, 0]
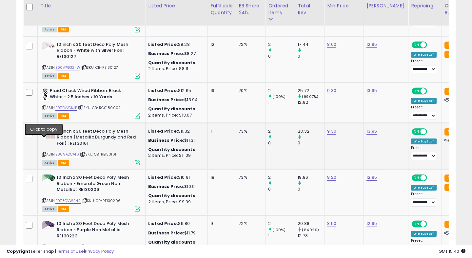
click at [44, 153] on icon at bounding box center [44, 155] width 4 height 4
click at [73, 152] on link "B009XCCAI6" at bounding box center [67, 155] width 24 height 6
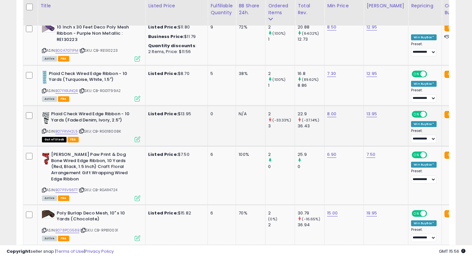
scroll to position [2055, 0]
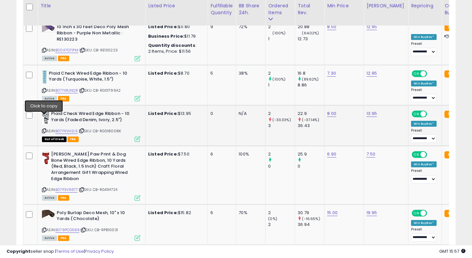
click at [43, 129] on icon at bounding box center [44, 131] width 4 height 4
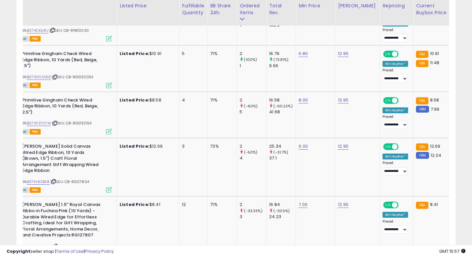
scroll to position [0, 0]
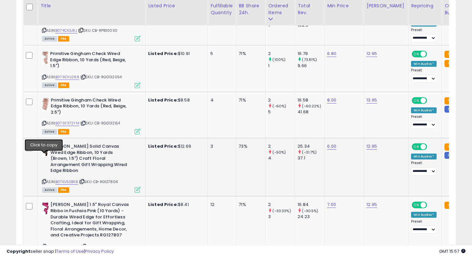
click at [45, 180] on icon at bounding box center [44, 182] width 4 height 4
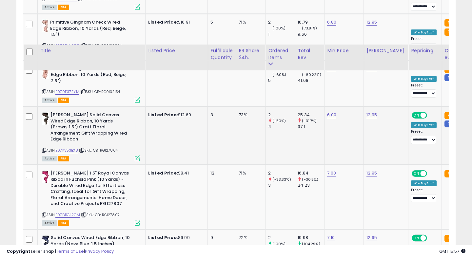
scroll to position [2458, 0]
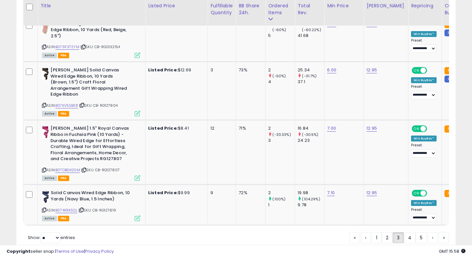
click at [410, 232] on link "4" at bounding box center [410, 237] width 12 height 11
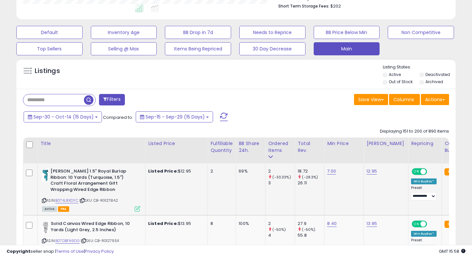
scroll to position [196, 0]
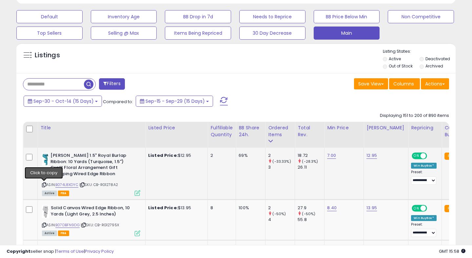
click at [43, 183] on icon at bounding box center [44, 185] width 4 height 4
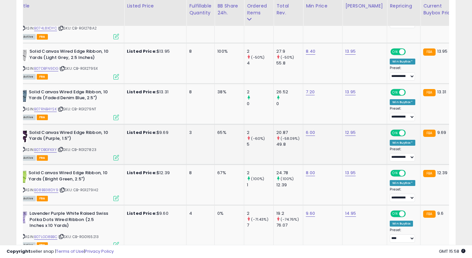
scroll to position [0, 0]
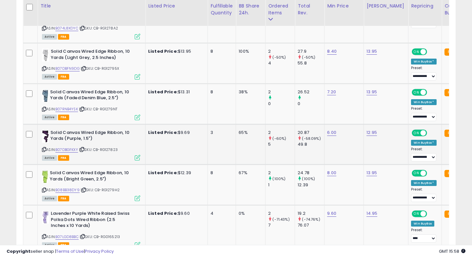
click at [43, 148] on icon at bounding box center [44, 150] width 4 height 4
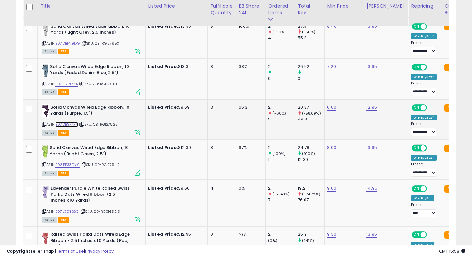
click at [72, 124] on link "B07DBGFKXY" at bounding box center [66, 125] width 23 height 6
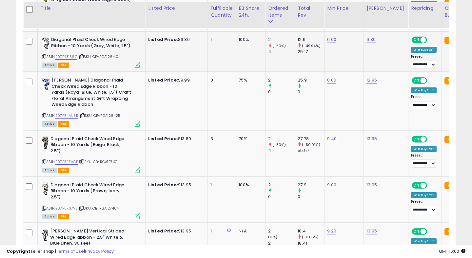
scroll to position [878, 0]
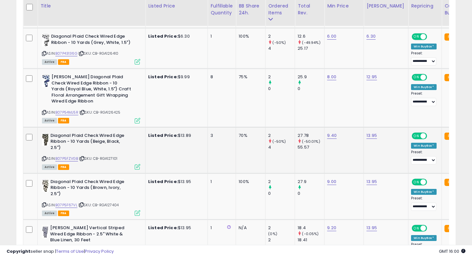
click at [44, 161] on icon at bounding box center [44, 159] width 4 height 4
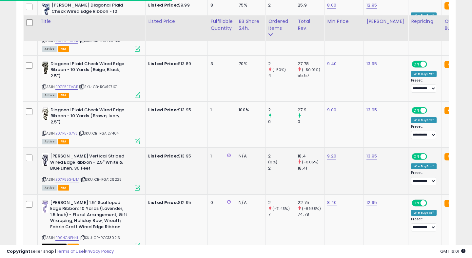
scroll to position [965, 0]
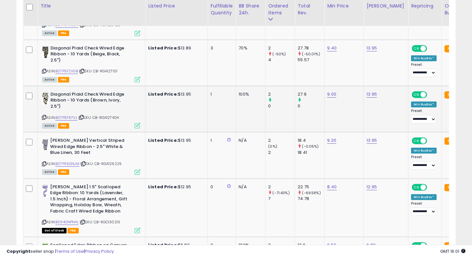
click at [44, 119] on icon at bounding box center [44, 118] width 4 height 4
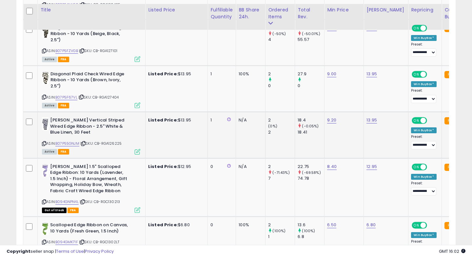
scroll to position [991, 0]
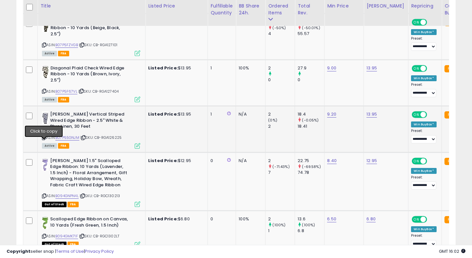
click at [42, 140] on icon at bounding box center [44, 138] width 4 height 4
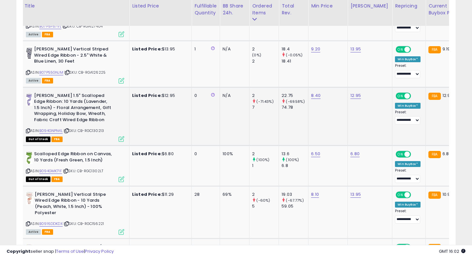
scroll to position [0, 0]
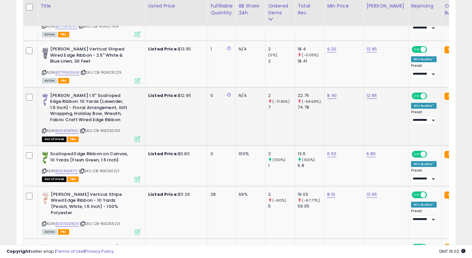
click at [45, 133] on icon at bounding box center [44, 131] width 4 height 4
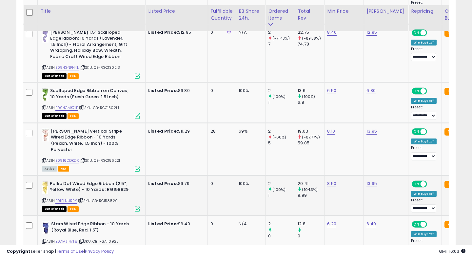
scroll to position [1165, 0]
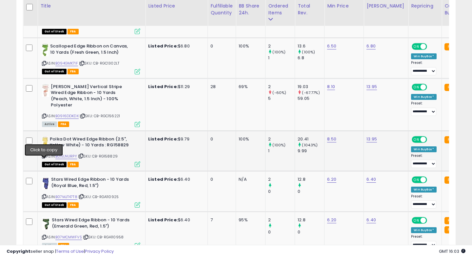
click at [45, 158] on icon at bounding box center [44, 156] width 4 height 4
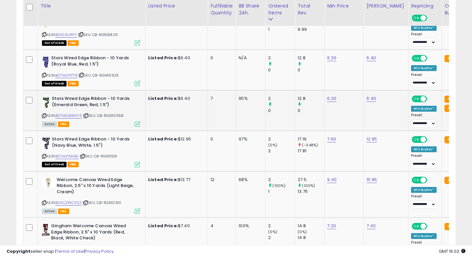
scroll to position [1294, 0]
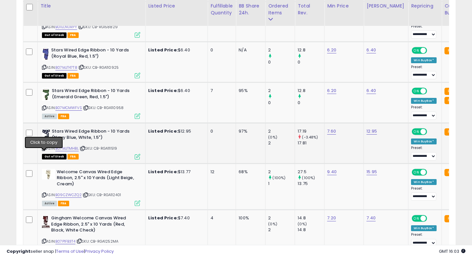
click at [44, 150] on icon at bounding box center [44, 149] width 4 height 4
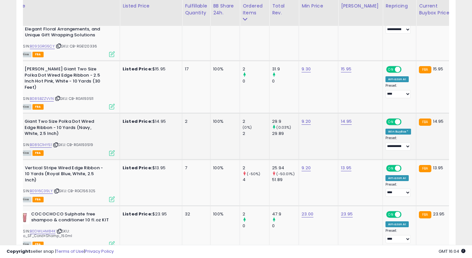
scroll to position [0, 0]
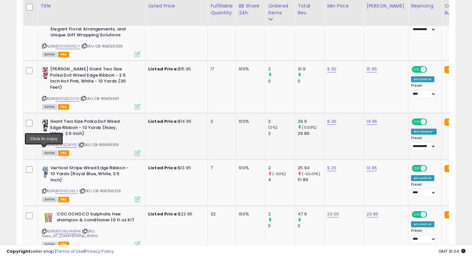
click at [45, 147] on icon at bounding box center [44, 145] width 4 height 4
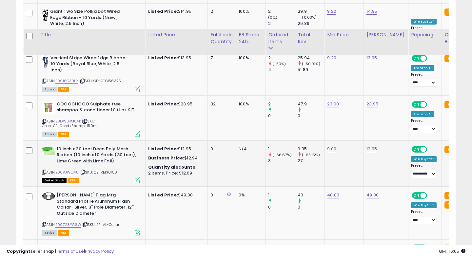
scroll to position [1917, 0]
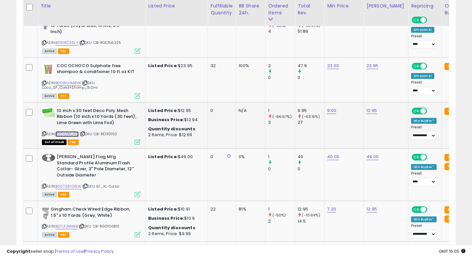
click at [69, 137] on link "B00AJWLJ4U" at bounding box center [66, 134] width 23 height 6
click at [44, 136] on icon at bounding box center [44, 134] width 4 height 4
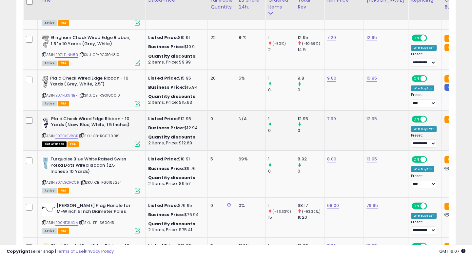
scroll to position [2092, 0]
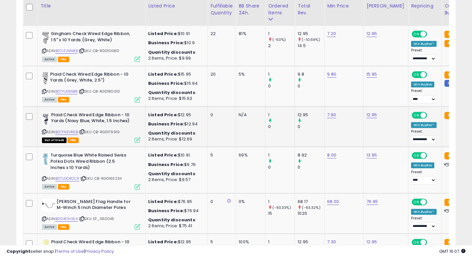
click at [43, 131] on icon at bounding box center [44, 132] width 4 height 4
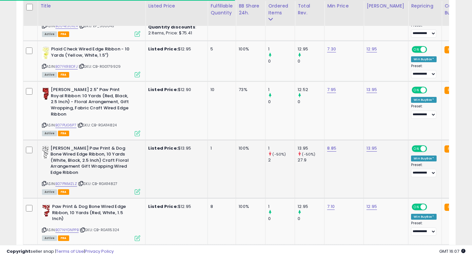
scroll to position [2298, 0]
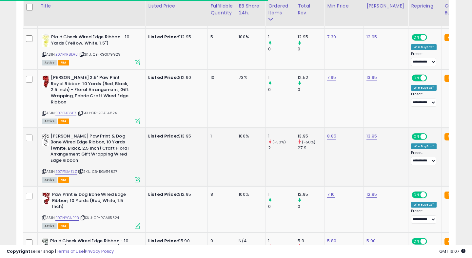
click at [43, 170] on icon at bounding box center [44, 172] width 4 height 4
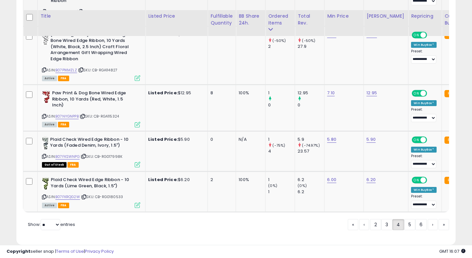
scroll to position [2411, 0]
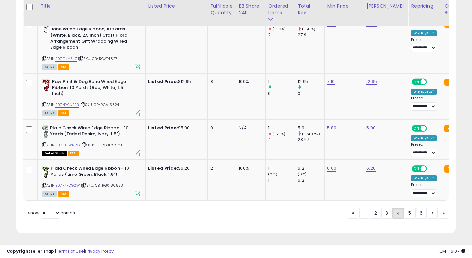
click at [410, 213] on link "5" at bounding box center [409, 213] width 11 height 11
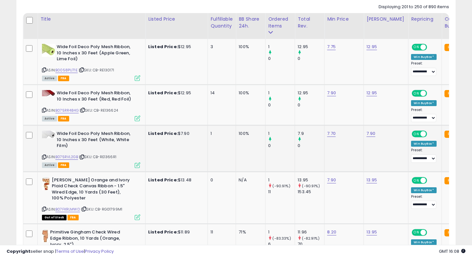
scroll to position [335, 0]
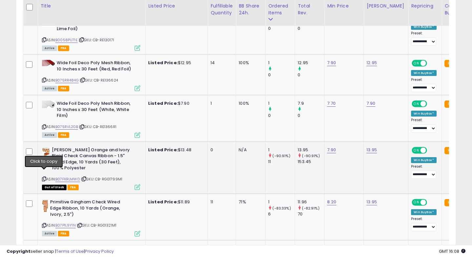
click at [43, 177] on icon at bounding box center [44, 179] width 4 height 4
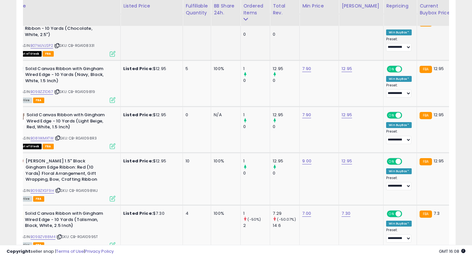
scroll to position [0, 0]
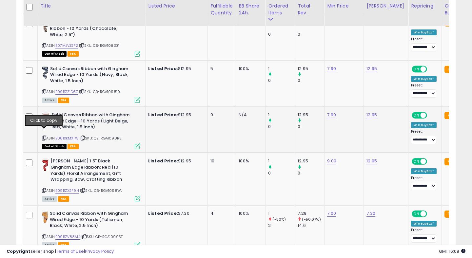
click at [44, 136] on icon at bounding box center [44, 138] width 4 height 4
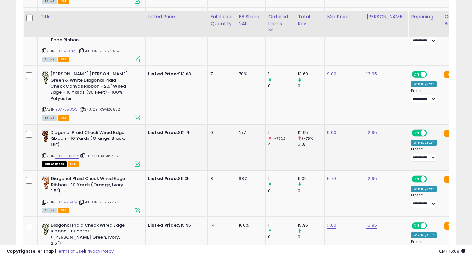
scroll to position [1397, 0]
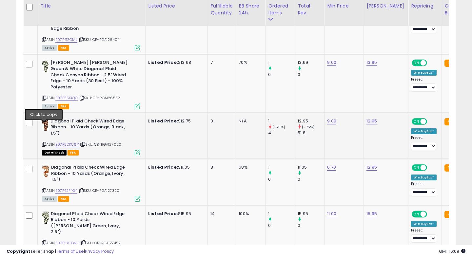
click at [45, 143] on icon at bounding box center [44, 145] width 4 height 4
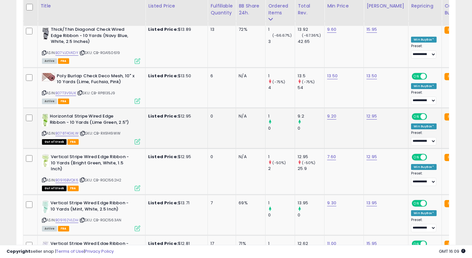
scroll to position [1825, 0]
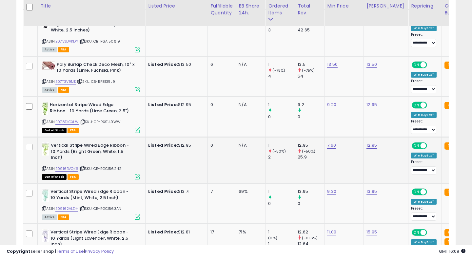
click at [45, 167] on icon at bounding box center [44, 169] width 4 height 4
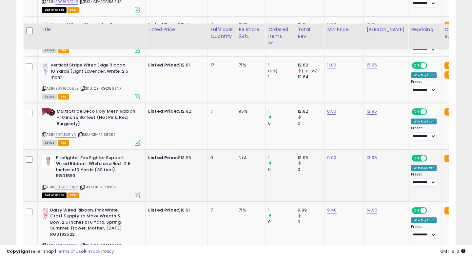
scroll to position [2017, 0]
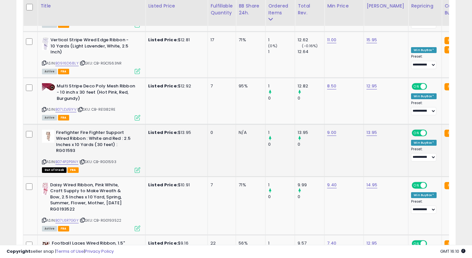
click at [43, 160] on icon at bounding box center [44, 162] width 4 height 4
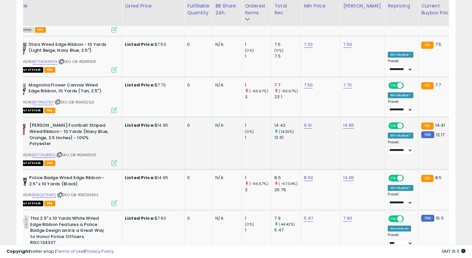
scroll to position [0, 0]
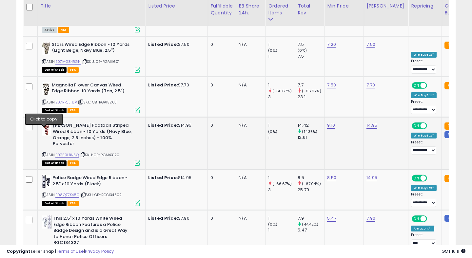
click at [44, 153] on icon at bounding box center [44, 155] width 4 height 4
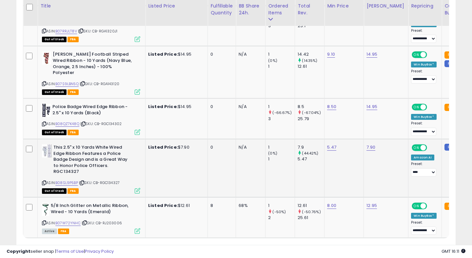
scroll to position [2452, 0]
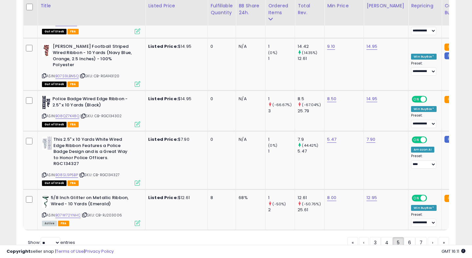
click at [409, 237] on link "6" at bounding box center [409, 242] width 11 height 11
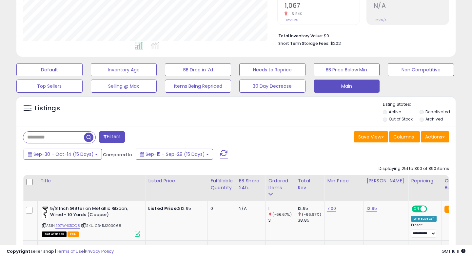
scroll to position [228, 0]
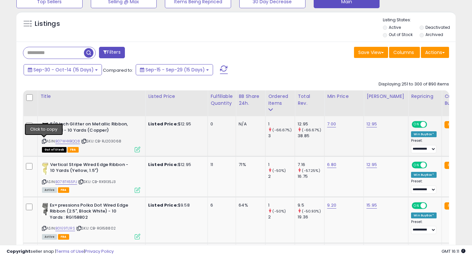
click at [44, 141] on icon at bounding box center [44, 142] width 4 height 4
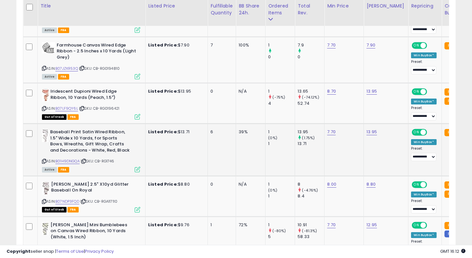
scroll to position [577, 0]
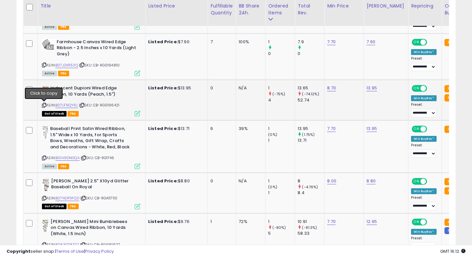
click at [44, 104] on icon at bounding box center [44, 106] width 4 height 4
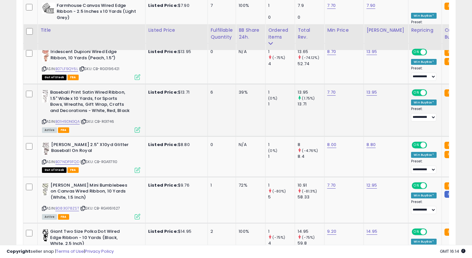
scroll to position [642, 0]
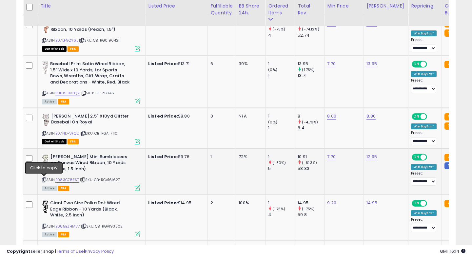
click at [42, 179] on icon at bounding box center [44, 180] width 4 height 4
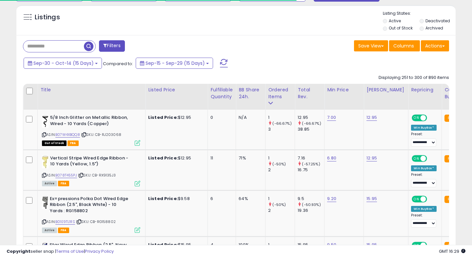
scroll to position [132, 0]
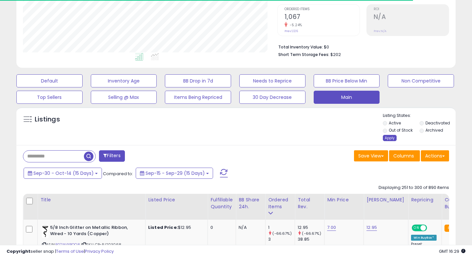
click at [389, 136] on div "Apply" at bounding box center [390, 138] width 14 height 6
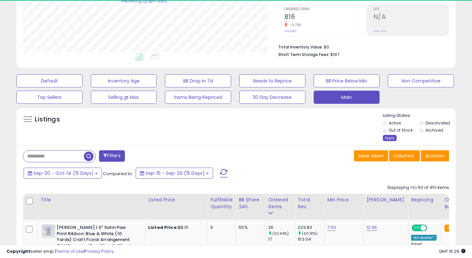
click at [387, 138] on div "Apply" at bounding box center [390, 138] width 14 height 6
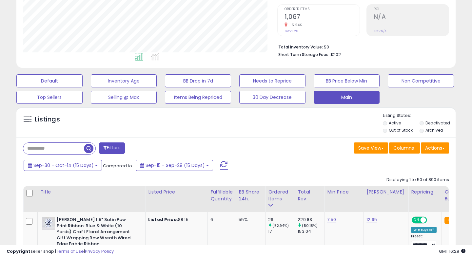
scroll to position [134, 254]
click at [45, 191] on div "Title" at bounding box center [91, 192] width 102 height 7
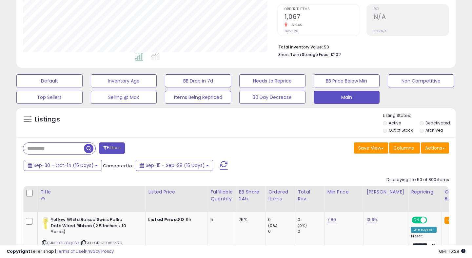
click at [48, 191] on div "Title" at bounding box center [91, 192] width 102 height 7
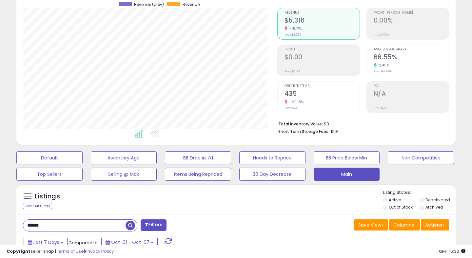
scroll to position [148, 0]
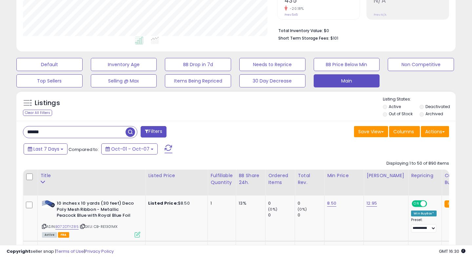
click at [131, 131] on span "button" at bounding box center [131, 132] width 10 height 10
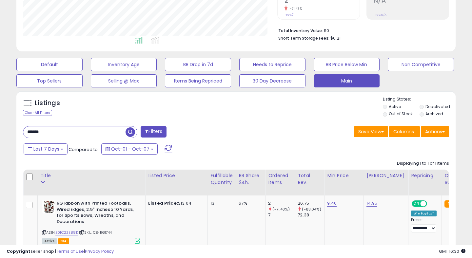
scroll to position [134, 254]
click at [73, 232] on link "B01C2ZE88K" at bounding box center [66, 233] width 23 height 6
click at [39, 133] on input "******" at bounding box center [74, 132] width 102 height 11
paste input "text"
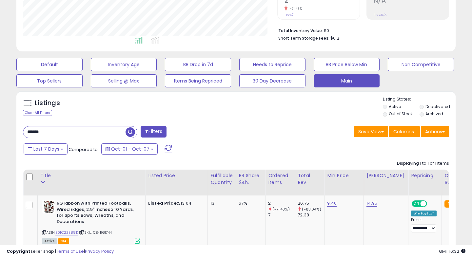
click at [131, 133] on span "button" at bounding box center [131, 132] width 10 height 10
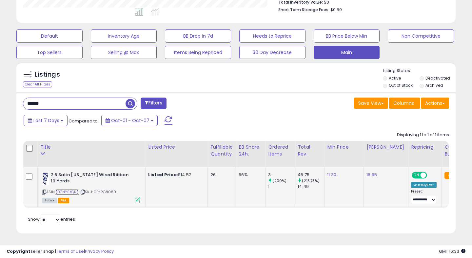
click at [74, 191] on link "B07NYSXQKS" at bounding box center [66, 192] width 23 height 6
click at [39, 105] on input "******" at bounding box center [74, 103] width 102 height 11
paste input "***"
click at [132, 104] on span "button" at bounding box center [131, 104] width 10 height 10
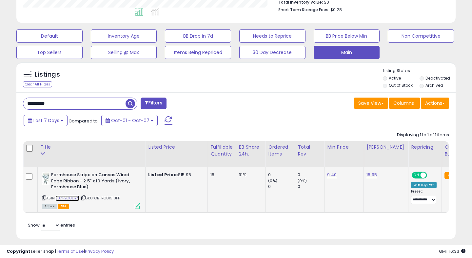
click at [72, 199] on link "B07P2G8DY2" at bounding box center [67, 199] width 24 height 6
click at [44, 105] on input "*********" at bounding box center [74, 103] width 102 height 11
paste input "text"
click at [132, 103] on span "button" at bounding box center [131, 104] width 10 height 10
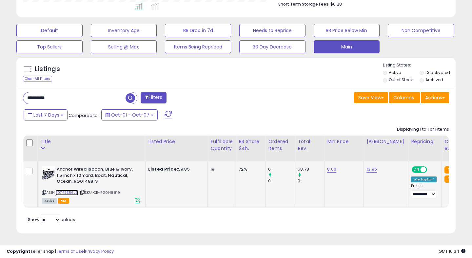
click at [69, 192] on link "B074SSR6J6" at bounding box center [66, 193] width 23 height 6
click at [46, 101] on input "*********" at bounding box center [74, 97] width 102 height 11
paste input "text"
click at [131, 97] on span "button" at bounding box center [131, 98] width 10 height 10
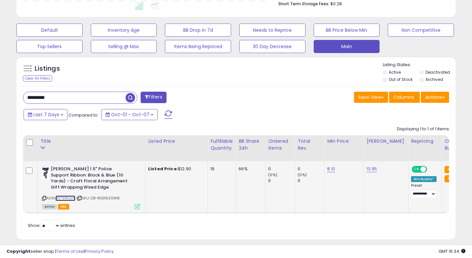
click at [73, 198] on link "B0751R2J15" at bounding box center [65, 199] width 20 height 6
click at [46, 99] on input "*********" at bounding box center [74, 97] width 102 height 11
paste input "text"
type input "*********"
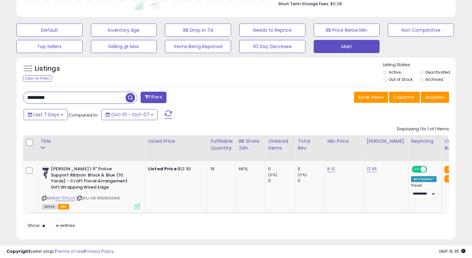
click at [133, 98] on span "button" at bounding box center [131, 98] width 10 height 10
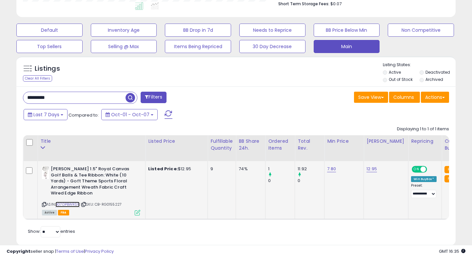
click at [68, 203] on link "B07DPBWRSR" at bounding box center [67, 205] width 24 height 6
click at [370, 166] on td "12.95" at bounding box center [386, 190] width 45 height 58
click at [370, 168] on link "12.95" at bounding box center [371, 169] width 10 height 7
click at [336, 153] on input "*****" at bounding box center [355, 153] width 58 height 11
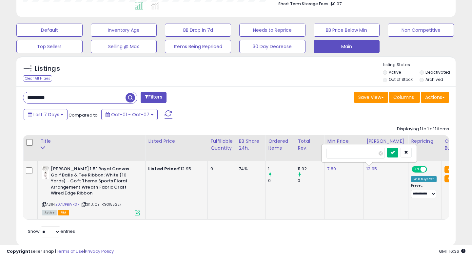
type input "*****"
click at [395, 150] on icon "submit" at bounding box center [393, 152] width 4 height 4
click at [331, 171] on link "7.80" at bounding box center [331, 169] width 9 height 7
type input "*"
type input "***"
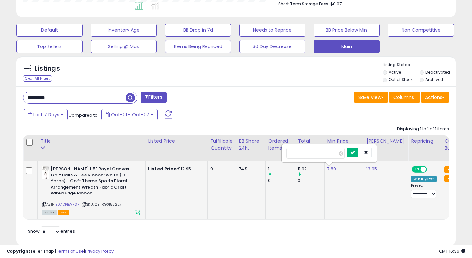
click at [356, 156] on button "submit" at bounding box center [352, 153] width 11 height 10
click at [50, 97] on input "*********" at bounding box center [74, 97] width 102 height 11
paste input "text"
type input "*********"
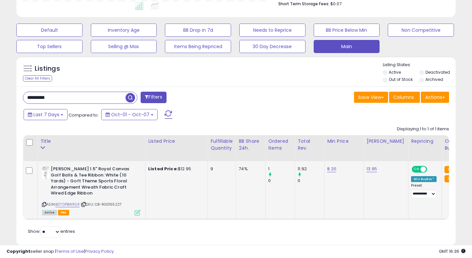
click at [130, 98] on span "button" at bounding box center [131, 98] width 10 height 10
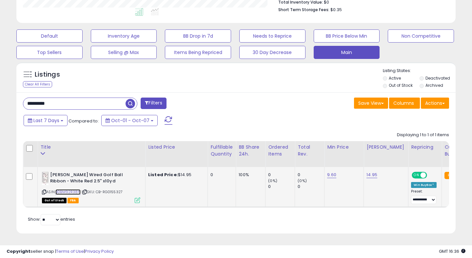
click at [74, 191] on link "B0BM92R38N" at bounding box center [67, 192] width 25 height 6
click at [371, 174] on link "14.95" at bounding box center [371, 175] width 11 height 7
click at [336, 160] on input "*****" at bounding box center [356, 159] width 58 height 11
type input "*****"
click at [399, 158] on button "submit" at bounding box center [392, 159] width 11 height 10
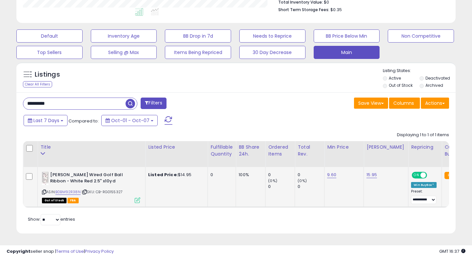
click at [52, 103] on input "*********" at bounding box center [74, 103] width 102 height 11
paste input "text"
click at [129, 101] on span "button" at bounding box center [131, 104] width 10 height 10
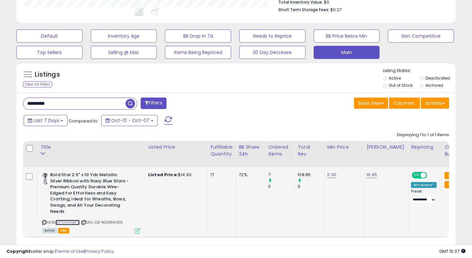
click at [67, 222] on link "B07DVMQKF2" at bounding box center [67, 223] width 24 height 6
click at [45, 106] on input "*********" at bounding box center [74, 103] width 102 height 11
paste input "text"
type input "******"
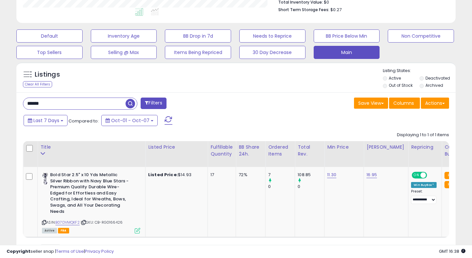
click at [134, 103] on span "button" at bounding box center [131, 104] width 10 height 10
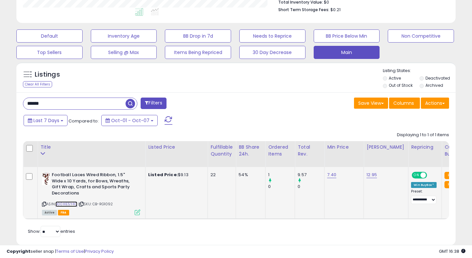
click at [69, 203] on link "B00XIE5Y4C" at bounding box center [66, 205] width 22 height 6
click at [331, 176] on link "7.40" at bounding box center [331, 175] width 9 height 7
type input "***"
click at [357, 156] on button "submit" at bounding box center [352, 159] width 11 height 10
click at [39, 105] on input "******" at bounding box center [74, 103] width 102 height 11
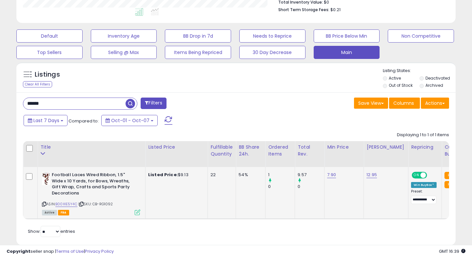
click at [39, 105] on input "******" at bounding box center [74, 103] width 102 height 11
paste input "**"
type input "********"
click at [132, 103] on span "button" at bounding box center [131, 104] width 10 height 10
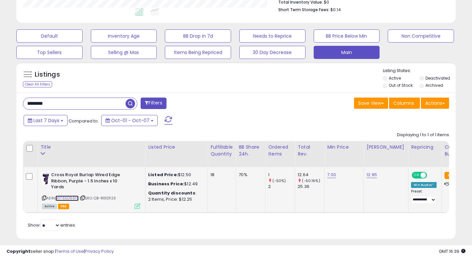
click at [76, 198] on link "B0765D691S" at bounding box center [66, 199] width 23 height 6
click at [332, 172] on link "7.00" at bounding box center [331, 175] width 9 height 7
type input "***"
click at [355, 159] on icon "submit" at bounding box center [353, 158] width 4 height 4
click at [42, 105] on input "********" at bounding box center [74, 103] width 102 height 11
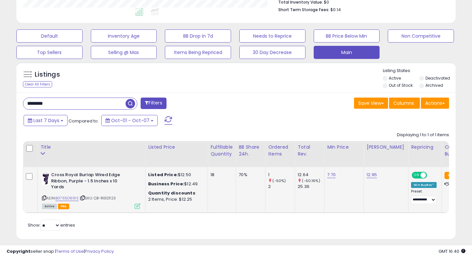
click at [42, 105] on input "********" at bounding box center [74, 103] width 102 height 11
paste input "text"
type input "********"
click at [128, 103] on span "button" at bounding box center [131, 104] width 10 height 10
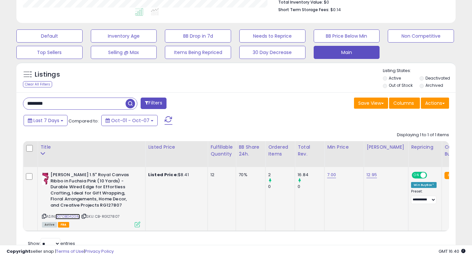
click at [75, 216] on link "B07DBG42GM" at bounding box center [67, 217] width 25 height 6
click at [332, 175] on link "7.00" at bounding box center [331, 175] width 9 height 7
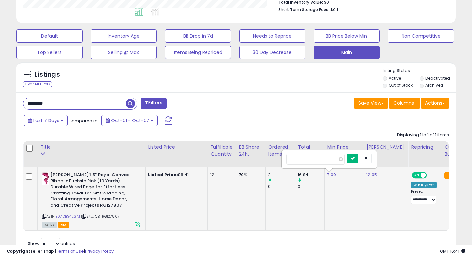
type input "***"
click at [355, 158] on icon "submit" at bounding box center [353, 158] width 4 height 4
click at [39, 102] on input "********" at bounding box center [74, 103] width 102 height 11
paste input "text"
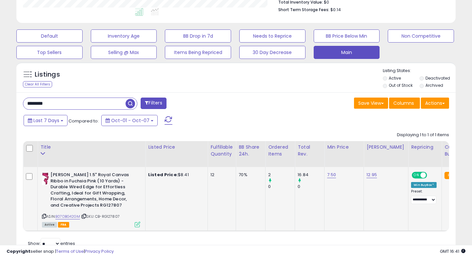
type input "********"
click at [130, 103] on span "button" at bounding box center [131, 104] width 10 height 10
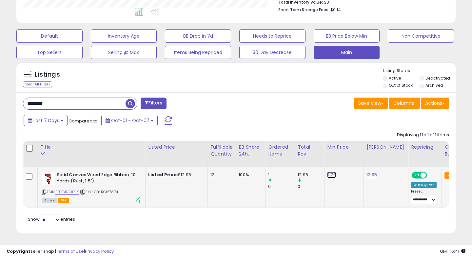
click at [333, 173] on link "7.20" at bounding box center [331, 175] width 9 height 7
type input "***"
click at [354, 157] on icon "submit" at bounding box center [352, 158] width 4 height 4
click at [42, 103] on input "********" at bounding box center [74, 103] width 102 height 11
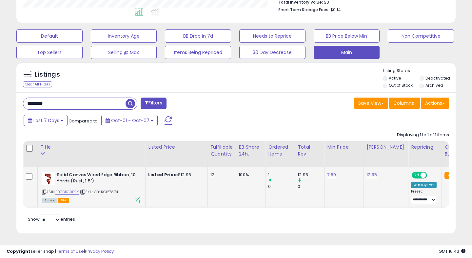
paste input "text"
type input "********"
click at [132, 104] on span "button" at bounding box center [131, 104] width 10 height 10
click at [62, 191] on link "B07KXYD6RY" at bounding box center [66, 192] width 23 height 6
click at [331, 173] on link "9.00" at bounding box center [331, 175] width 9 height 7
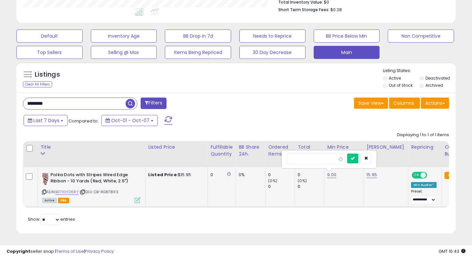
type input "*"
type input "**"
click at [358, 161] on button "submit" at bounding box center [352, 159] width 11 height 10
click at [368, 175] on link "15.95" at bounding box center [371, 175] width 10 height 7
click at [335, 160] on input "*****" at bounding box center [355, 159] width 58 height 11
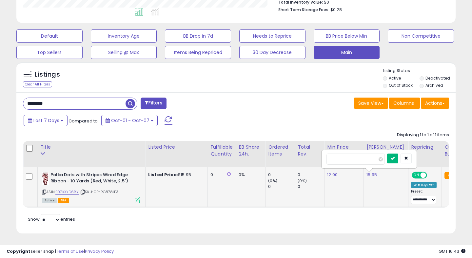
type input "*****"
click at [396, 157] on button "submit" at bounding box center [392, 159] width 11 height 10
click at [46, 104] on input "********" at bounding box center [74, 103] width 102 height 11
paste input "*"
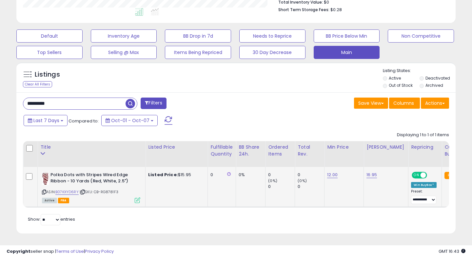
type input "*********"
click at [131, 101] on span "button" at bounding box center [131, 104] width 10 height 10
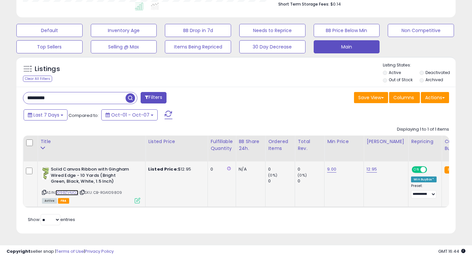
click at [68, 193] on link "B09BZV4JQ2" at bounding box center [66, 193] width 23 height 6
click at [373, 167] on link "12.95" at bounding box center [371, 169] width 10 height 7
click at [335, 154] on input "*****" at bounding box center [355, 153] width 58 height 11
type input "*****"
click at [394, 150] on button "submit" at bounding box center [392, 153] width 11 height 10
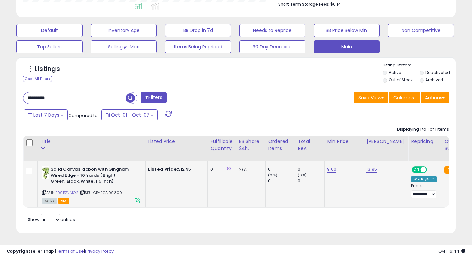
click at [39, 99] on input "*********" at bounding box center [74, 97] width 102 height 11
paste input "text"
type input "*********"
click at [130, 98] on span "button" at bounding box center [131, 98] width 10 height 10
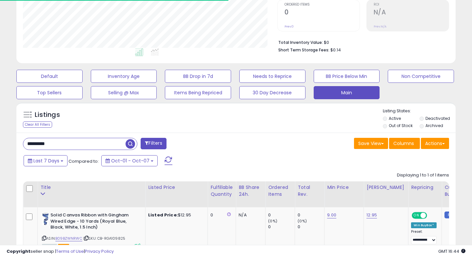
scroll to position [183, 0]
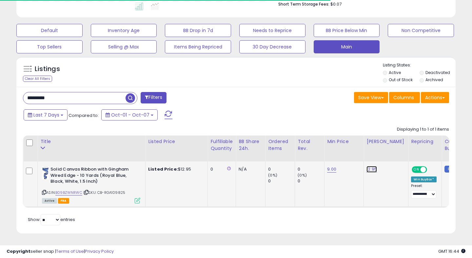
click at [371, 170] on link "12.95" at bounding box center [371, 169] width 10 height 7
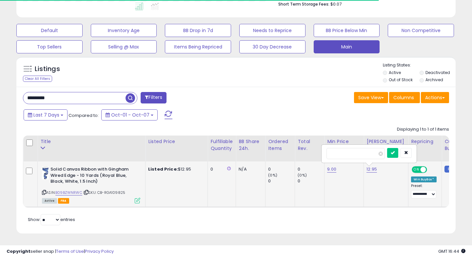
scroll to position [134, 254]
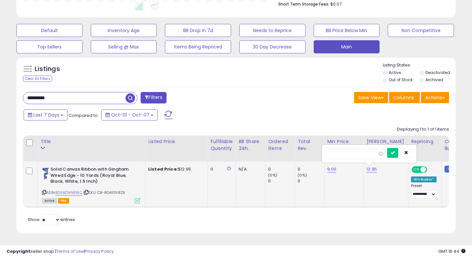
click at [336, 153] on input "*****" at bounding box center [355, 153] width 58 height 11
type input "*****"
click at [395, 151] on button "submit" at bounding box center [392, 153] width 11 height 10
click at [47, 99] on input "*********" at bounding box center [74, 97] width 102 height 11
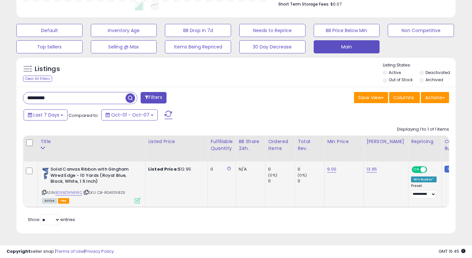
paste input "text"
type input "*********"
click at [130, 97] on span "button" at bounding box center [131, 98] width 10 height 10
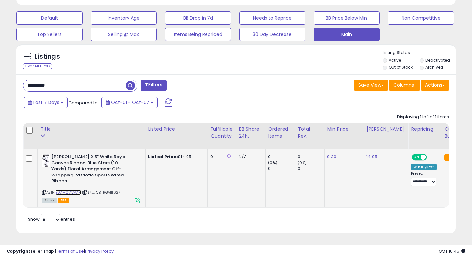
click at [73, 192] on link "B07MCMVV7H" at bounding box center [68, 193] width 26 height 6
click at [329, 156] on link "9.30" at bounding box center [331, 157] width 9 height 7
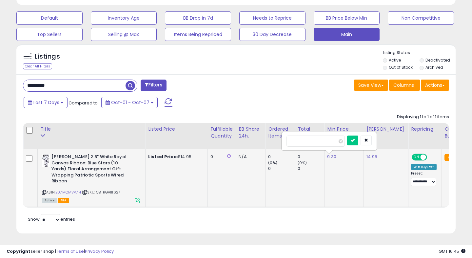
type input "*"
type input "**"
click at [358, 143] on button "submit" at bounding box center [352, 141] width 11 height 10
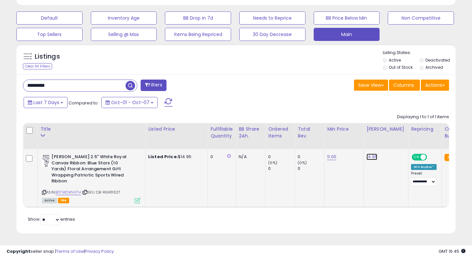
click at [370, 155] on link "14.95" at bounding box center [371, 157] width 11 height 7
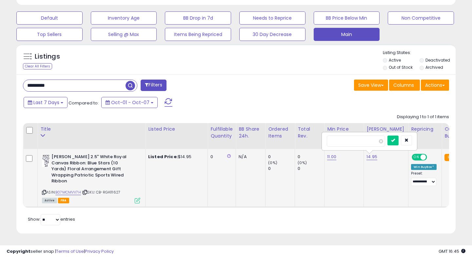
click at [335, 142] on input "*****" at bounding box center [356, 141] width 58 height 11
type input "*****"
click at [398, 136] on button "submit" at bounding box center [392, 141] width 11 height 10
click at [50, 87] on input "*********" at bounding box center [74, 85] width 102 height 11
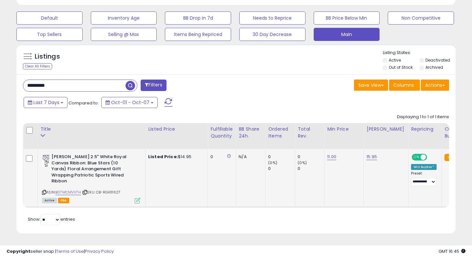
paste input "text"
type input "*********"
click at [127, 85] on span "button" at bounding box center [131, 86] width 10 height 10
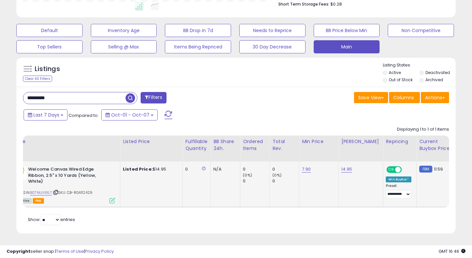
scroll to position [0, 0]
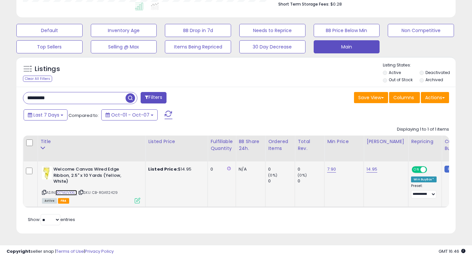
click at [73, 192] on link "B07MJVXXLT" at bounding box center [66, 193] width 22 height 6
click at [328, 170] on link "7.90" at bounding box center [331, 169] width 9 height 7
type input "*"
type input "**"
click at [355, 153] on icon "submit" at bounding box center [353, 153] width 4 height 4
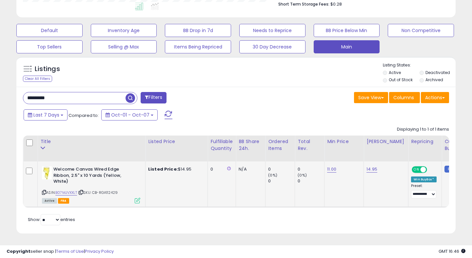
click at [44, 98] on input "*********" at bounding box center [74, 97] width 102 height 11
paste input "text"
type input "*********"
click at [131, 98] on span "button" at bounding box center [131, 98] width 10 height 10
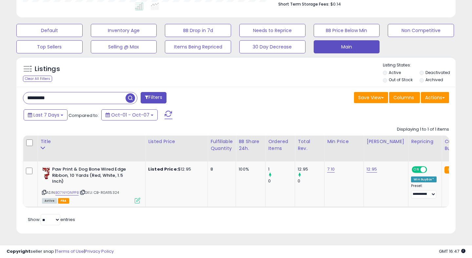
scroll to position [134, 254]
click at [72, 191] on link "B07NYGNPPB" at bounding box center [66, 193] width 23 height 6
click at [372, 169] on link "12.95" at bounding box center [371, 169] width 10 height 7
click at [335, 153] on input "*****" at bounding box center [355, 153] width 58 height 11
type input "*****"
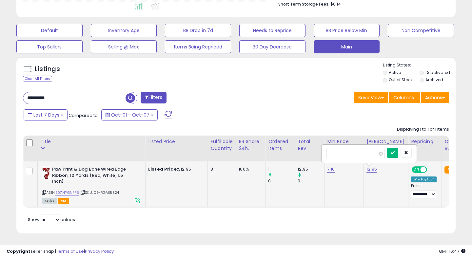
click at [398, 155] on button "submit" at bounding box center [392, 153] width 11 height 10
click at [330, 167] on link "7.10" at bounding box center [331, 169] width 8 height 7
type input "*"
type input "***"
click at [358, 152] on button "submit" at bounding box center [351, 153] width 11 height 10
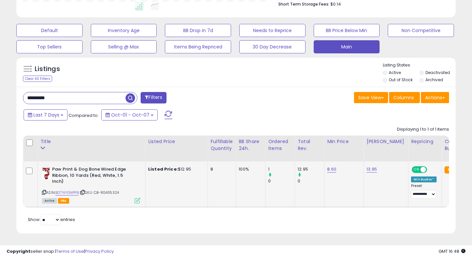
click at [46, 95] on input "*********" at bounding box center [74, 97] width 102 height 11
paste input "text"
type input "*********"
click at [128, 97] on span "button" at bounding box center [131, 98] width 10 height 10
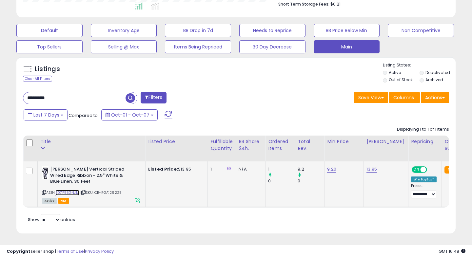
click at [72, 193] on link "B07P55GNJM" at bounding box center [67, 193] width 24 height 6
click at [333, 168] on link "9.20" at bounding box center [331, 169] width 9 height 7
type input "***"
click at [353, 156] on button "submit" at bounding box center [352, 153] width 11 height 10
click at [369, 169] on link "13.95" at bounding box center [371, 169] width 10 height 7
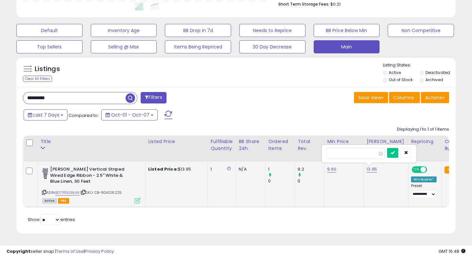
click at [337, 154] on input "*****" at bounding box center [355, 153] width 58 height 11
type input "*****"
click at [395, 153] on button "submit" at bounding box center [392, 153] width 11 height 10
click at [51, 98] on input "*********" at bounding box center [74, 97] width 102 height 11
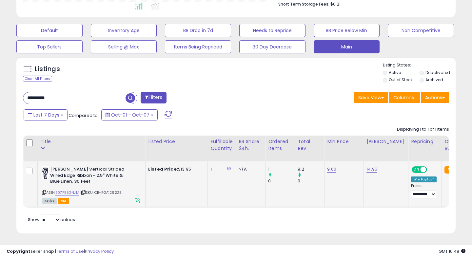
paste input "text"
type input "*********"
click at [132, 95] on span "button" at bounding box center [131, 98] width 10 height 10
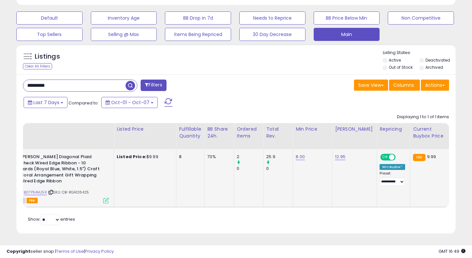
scroll to position [0, 0]
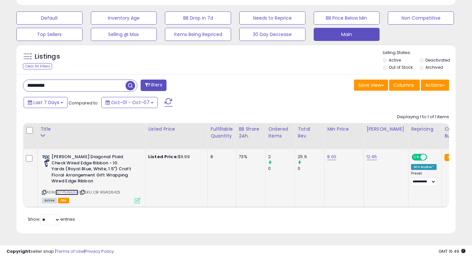
click at [64, 192] on link "B07P54MJ5R" at bounding box center [66, 193] width 23 height 6
click at [333, 159] on link "8.00" at bounding box center [331, 157] width 9 height 7
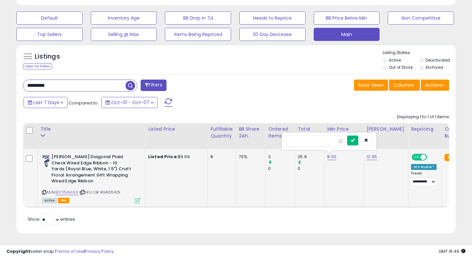
type input "***"
click at [357, 143] on button "submit" at bounding box center [352, 141] width 11 height 10
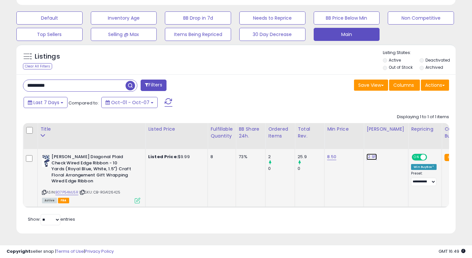
click at [374, 157] on link "12.95" at bounding box center [371, 157] width 10 height 7
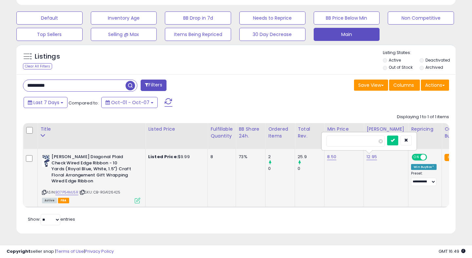
click at [336, 142] on input "*****" at bounding box center [355, 141] width 58 height 11
type input "*****"
click at [394, 143] on button "submit" at bounding box center [392, 141] width 11 height 10
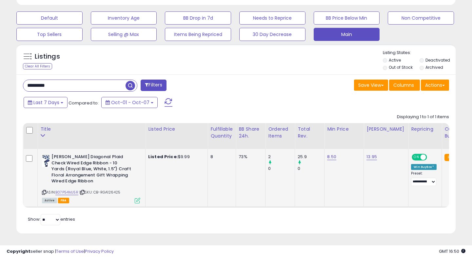
click at [49, 84] on input "*********" at bounding box center [74, 85] width 102 height 11
paste input "text"
type input "*********"
click at [129, 84] on span "button" at bounding box center [131, 86] width 10 height 10
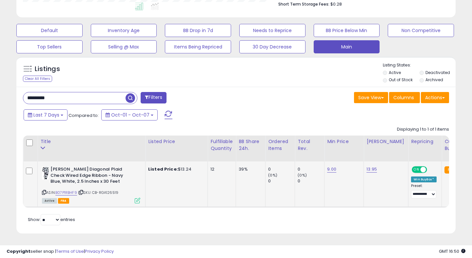
scroll to position [134, 254]
click at [70, 193] on link "B07P1RBHF9" at bounding box center [66, 193] width 22 height 6
click at [370, 169] on link "13.95" at bounding box center [371, 169] width 10 height 7
click at [336, 154] on input "*****" at bounding box center [355, 153] width 58 height 11
type input "*****"
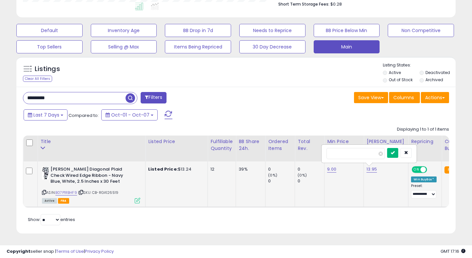
click at [395, 152] on icon "submit" at bounding box center [393, 153] width 4 height 4
click at [332, 168] on link "9.00" at bounding box center [331, 169] width 9 height 7
type input "*"
type input "****"
click at [356, 156] on button "submit" at bounding box center [352, 153] width 11 height 10
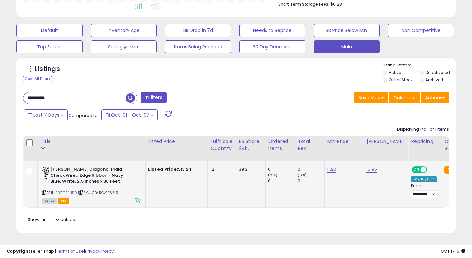
click at [47, 100] on input "*********" at bounding box center [74, 97] width 102 height 11
paste input "text"
type input "*********"
click at [129, 96] on span "button" at bounding box center [131, 98] width 10 height 10
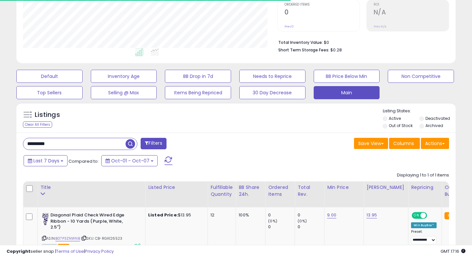
scroll to position [183, 0]
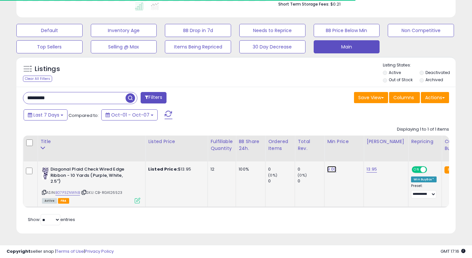
click at [330, 168] on link "9.00" at bounding box center [331, 169] width 9 height 7
type input "*"
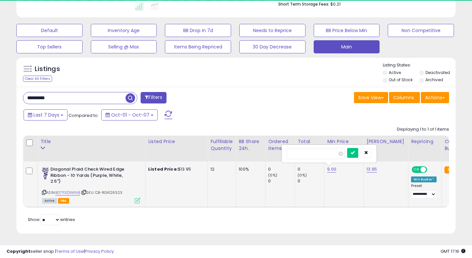
scroll to position [134, 254]
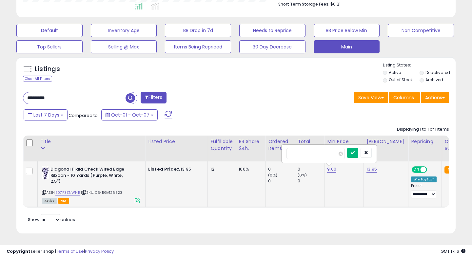
type input "****"
click at [358, 150] on button "submit" at bounding box center [352, 153] width 11 height 10
click at [370, 170] on link "13.95" at bounding box center [371, 169] width 10 height 7
click at [335, 153] on input "*****" at bounding box center [355, 153] width 58 height 11
type input "*****"
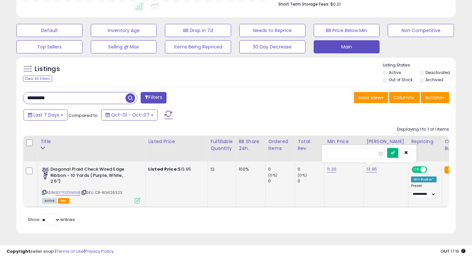
click at [395, 153] on button "submit" at bounding box center [392, 153] width 11 height 10
click at [50, 96] on input "*********" at bounding box center [74, 97] width 102 height 11
paste input "text"
type input "*********"
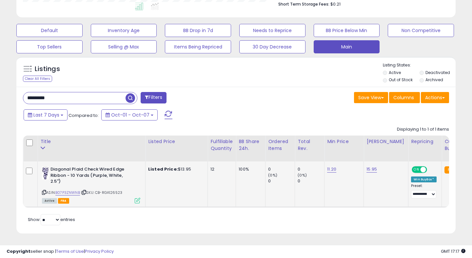
click at [130, 96] on span "button" at bounding box center [131, 98] width 10 height 10
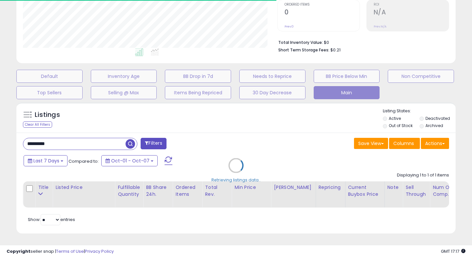
scroll to position [183, 0]
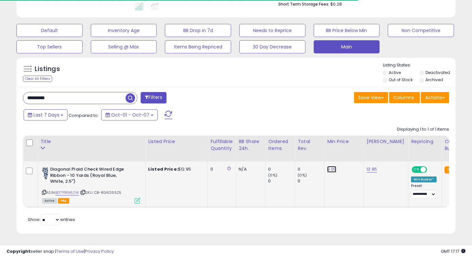
click at [332, 169] on link "9.00" at bounding box center [331, 169] width 9 height 7
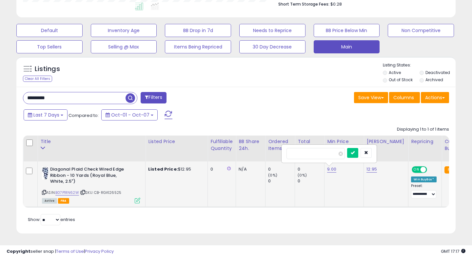
scroll to position [134, 254]
type input "*"
type input "****"
click at [358, 150] on button "submit" at bounding box center [352, 153] width 11 height 10
click at [372, 168] on link "12.95" at bounding box center [371, 169] width 10 height 7
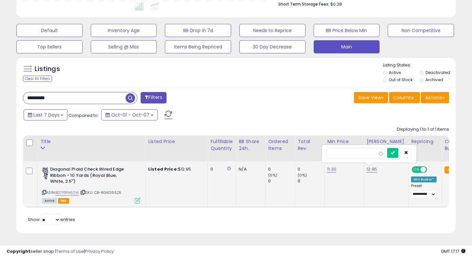
type input "*"
type input "*****"
click at [395, 153] on icon "submit" at bounding box center [393, 153] width 4 height 4
click at [49, 97] on input "*********" at bounding box center [74, 97] width 102 height 11
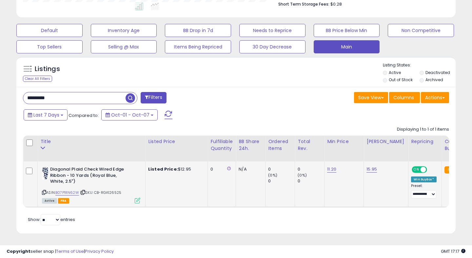
paste input "text"
type input "*********"
click at [130, 94] on span "button" at bounding box center [131, 98] width 10 height 10
click at [68, 192] on link "B07P42F4G4" at bounding box center [66, 193] width 22 height 6
click at [373, 169] on link "12.95" at bounding box center [371, 169] width 10 height 7
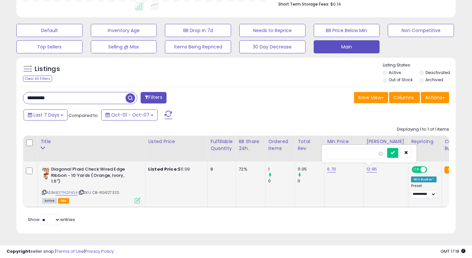
click at [335, 153] on input "*****" at bounding box center [355, 153] width 58 height 11
type input "*****"
click at [395, 150] on button "submit" at bounding box center [392, 153] width 11 height 10
click at [334, 170] on link "6.70" at bounding box center [331, 169] width 9 height 7
type input "*"
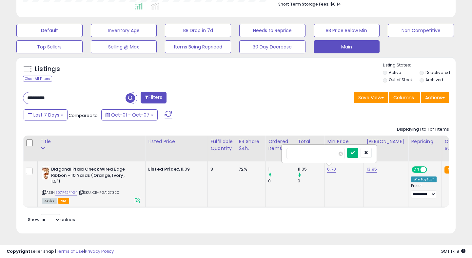
type input "***"
click at [354, 152] on button "submit" at bounding box center [352, 153] width 11 height 10
click at [45, 97] on input "*********" at bounding box center [74, 97] width 102 height 11
paste input "text"
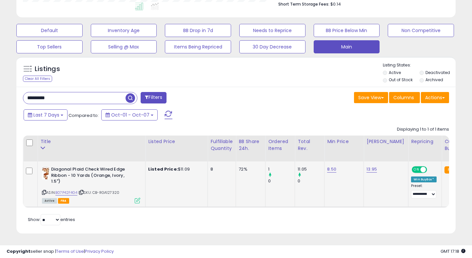
type input "*********"
click at [128, 99] on span "button" at bounding box center [131, 98] width 10 height 10
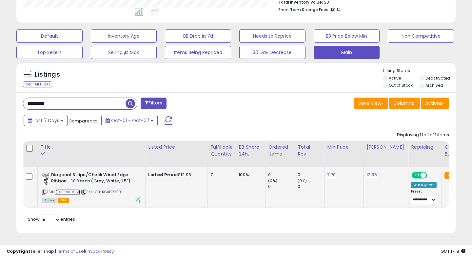
click at [76, 191] on link "B07P9B9KGW" at bounding box center [67, 192] width 25 height 6
click at [371, 172] on link "12.95" at bounding box center [371, 175] width 10 height 7
click at [336, 159] on input "*****" at bounding box center [355, 159] width 58 height 11
type input "*****"
click at [395, 158] on icon "submit" at bounding box center [393, 158] width 4 height 4
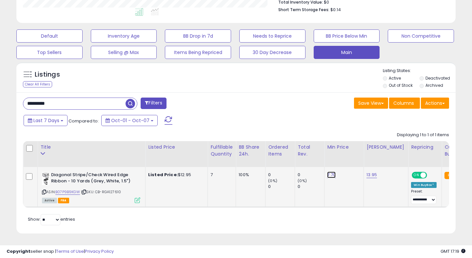
click at [334, 177] on link "7.70" at bounding box center [331, 175] width 9 height 7
type input "*"
type input "***"
click at [358, 161] on button "submit" at bounding box center [352, 159] width 11 height 10
click at [42, 103] on input "*********" at bounding box center [74, 103] width 102 height 11
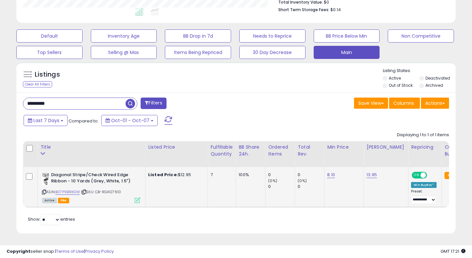
click at [42, 103] on input "*********" at bounding box center [74, 103] width 102 height 11
paste input "text"
type input "*********"
click at [129, 104] on span "button" at bounding box center [131, 104] width 10 height 10
click at [67, 191] on link "B082TT5YWV" at bounding box center [67, 192] width 24 height 6
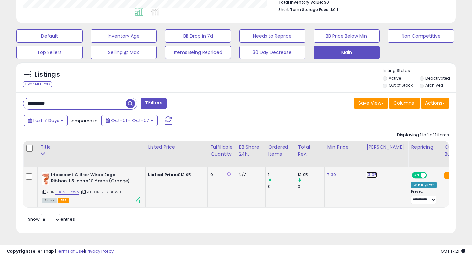
click at [372, 177] on link "13.95" at bounding box center [371, 175] width 10 height 7
click at [334, 160] on input "*****" at bounding box center [355, 159] width 58 height 11
type input "*****"
click at [395, 159] on icon "submit" at bounding box center [393, 158] width 4 height 4
click at [327, 175] on link "7.30" at bounding box center [331, 175] width 9 height 7
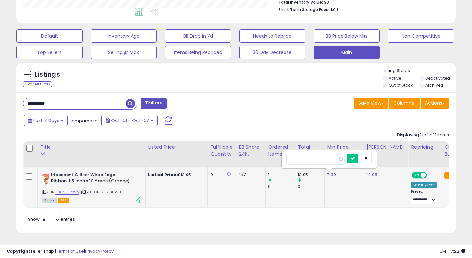
type input "*"
type input "***"
click at [355, 157] on icon "submit" at bounding box center [353, 158] width 4 height 4
